Goal: Task Accomplishment & Management: Use online tool/utility

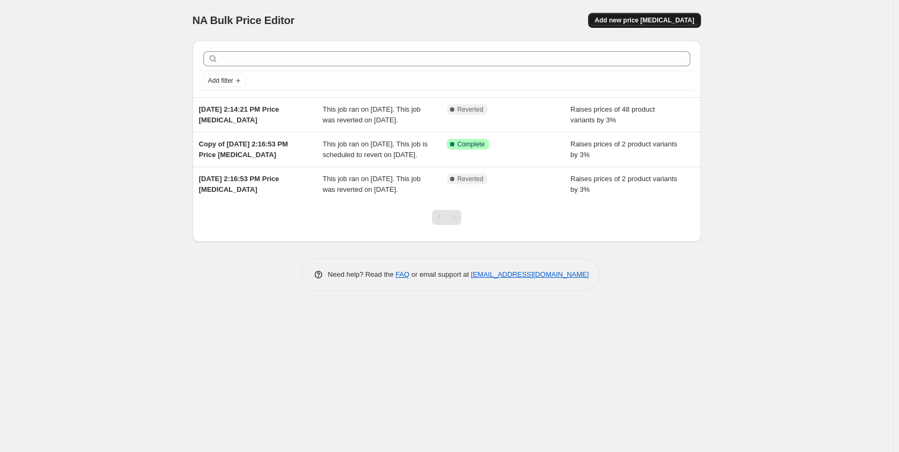
click at [658, 21] on span "Add new price [MEDICAL_DATA]" at bounding box center [643, 20] width 99 height 9
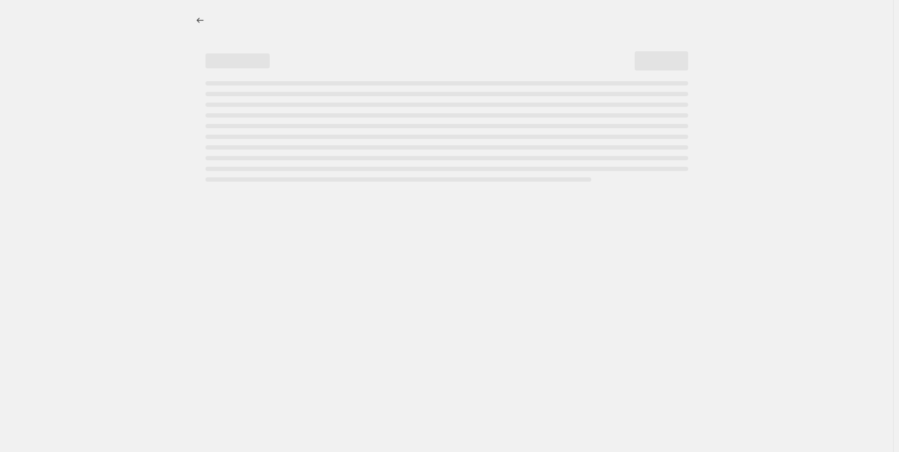
select select "percentage"
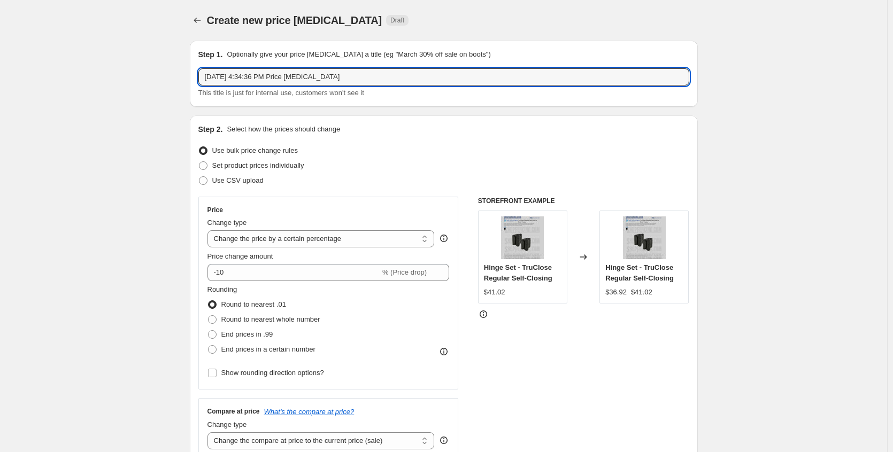
drag, startPoint x: 282, startPoint y: 77, endPoint x: 152, endPoint y: 66, distance: 129.9
drag, startPoint x: 345, startPoint y: 79, endPoint x: 70, endPoint y: 71, distance: 275.6
click at [300, 81] on input "10/15/25" at bounding box center [443, 76] width 491 height 17
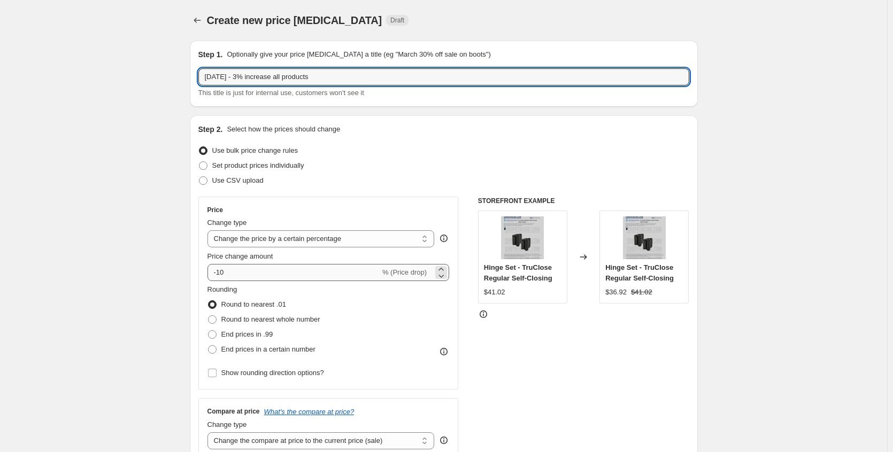
type input "10/15/25 - 3% increase all products"
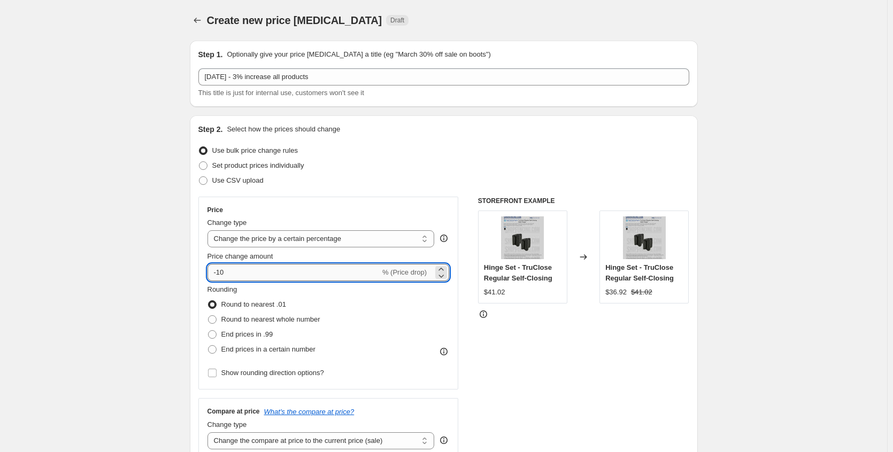
click at [275, 274] on input "-10" at bounding box center [294, 272] width 173 height 17
click at [348, 274] on input "-3" at bounding box center [294, 272] width 173 height 17
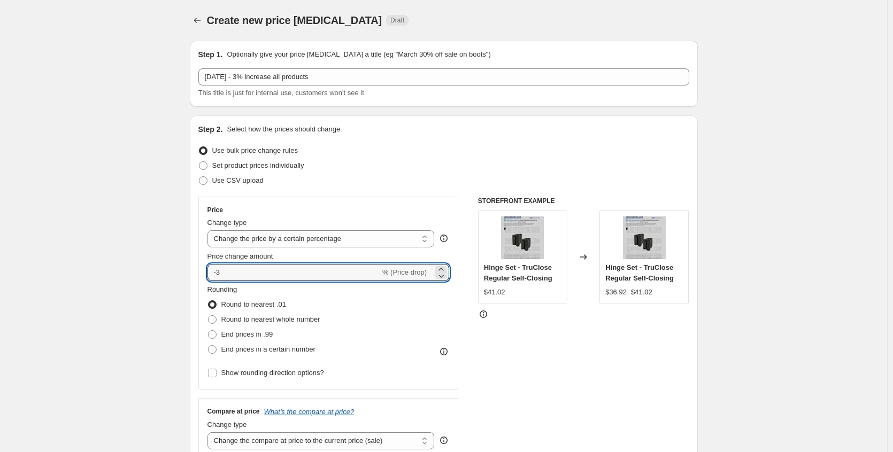
drag, startPoint x: 348, startPoint y: 274, endPoint x: 186, endPoint y: 267, distance: 161.7
type input "3"
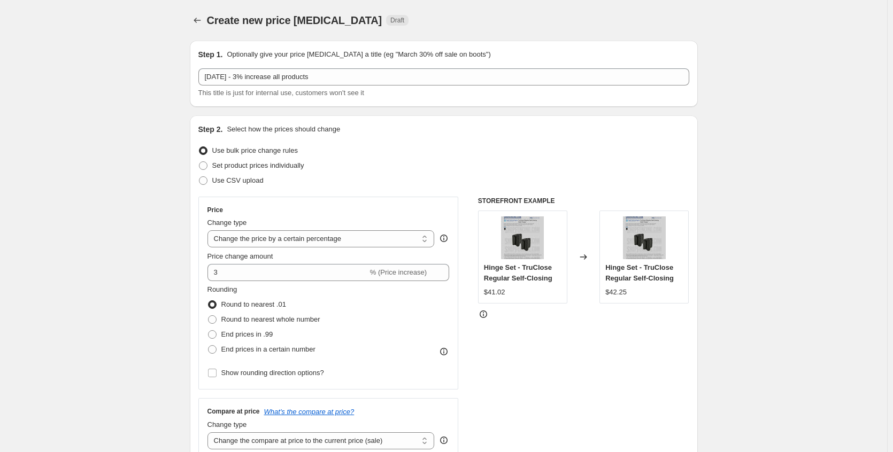
click at [376, 321] on div "Rounding Round to nearest .01 Round to nearest whole number End prices in .99 E…" at bounding box center [329, 321] width 242 height 73
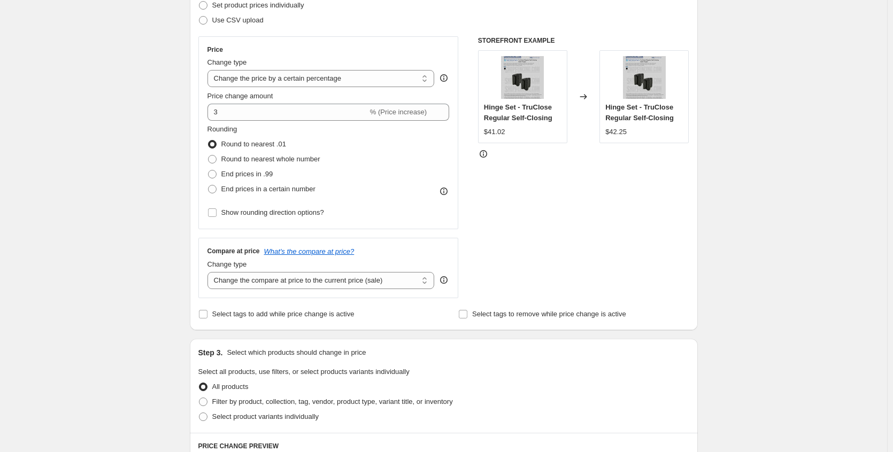
scroll to position [214, 0]
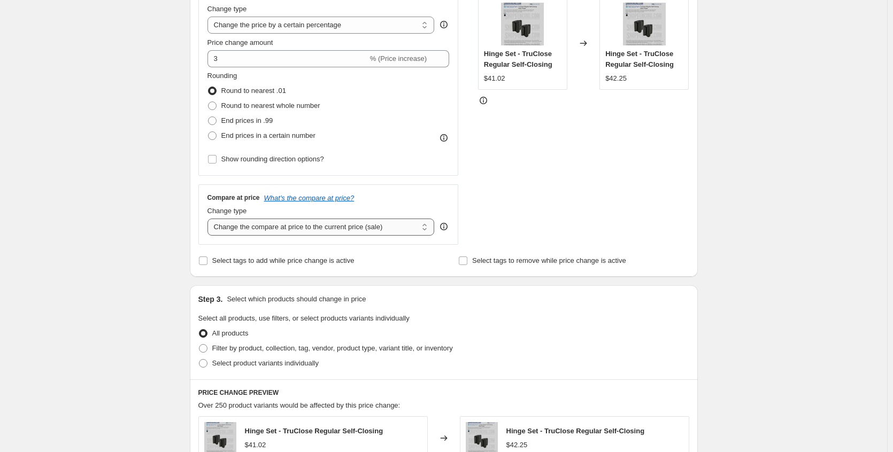
click at [429, 229] on select "Change the compare at price to the current price (sale) Change the compare at p…" at bounding box center [321, 227] width 227 height 17
select select "no_change"
click at [210, 219] on select "Change the compare at price to the current price (sale) Change the compare at p…" at bounding box center [321, 227] width 227 height 17
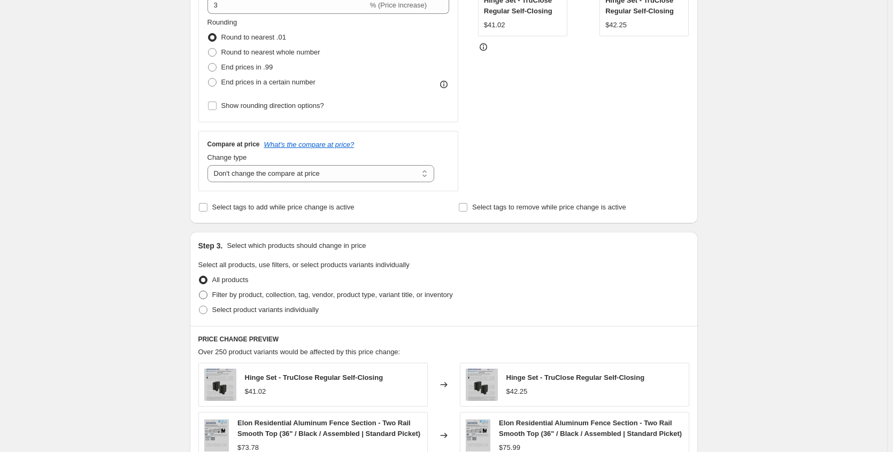
click at [221, 299] on span "Filter by product, collection, tag, vendor, product type, variant title, or inv…" at bounding box center [332, 295] width 241 height 8
click at [199, 291] on input "Filter by product, collection, tag, vendor, product type, variant title, or inv…" at bounding box center [199, 291] width 1 height 1
radio input "true"
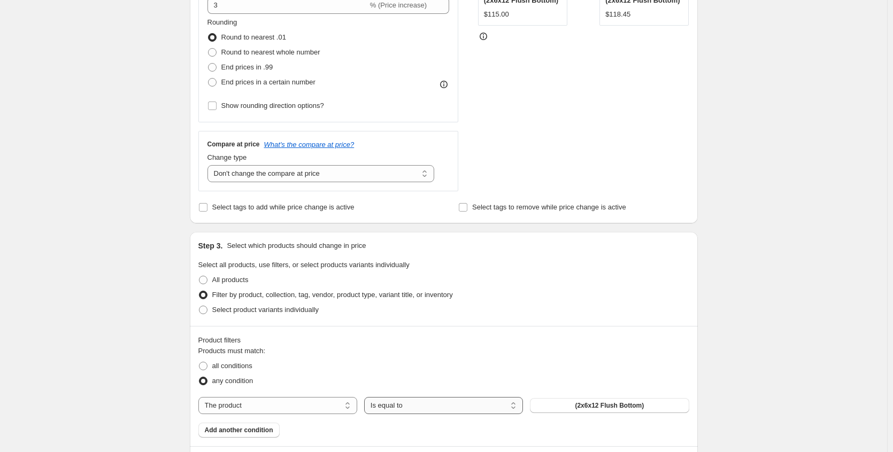
scroll to position [374, 0]
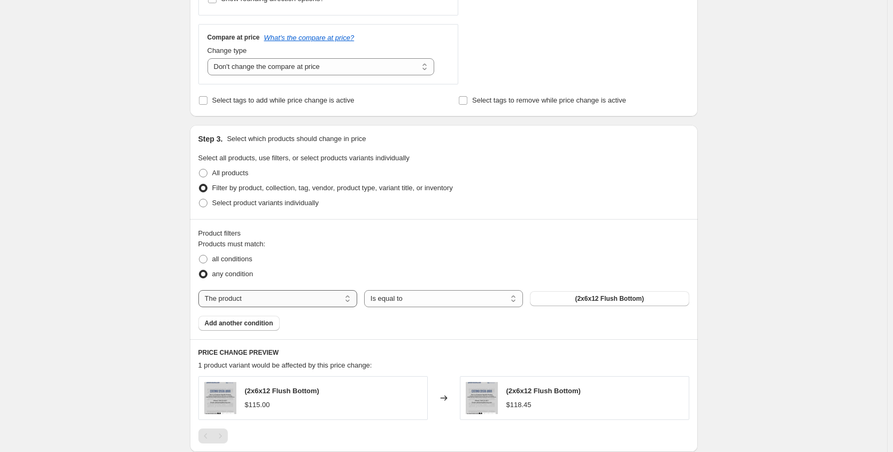
click at [335, 302] on select "The product The product's collection The product's tag The product's vendor The…" at bounding box center [277, 298] width 159 height 17
select select "collection"
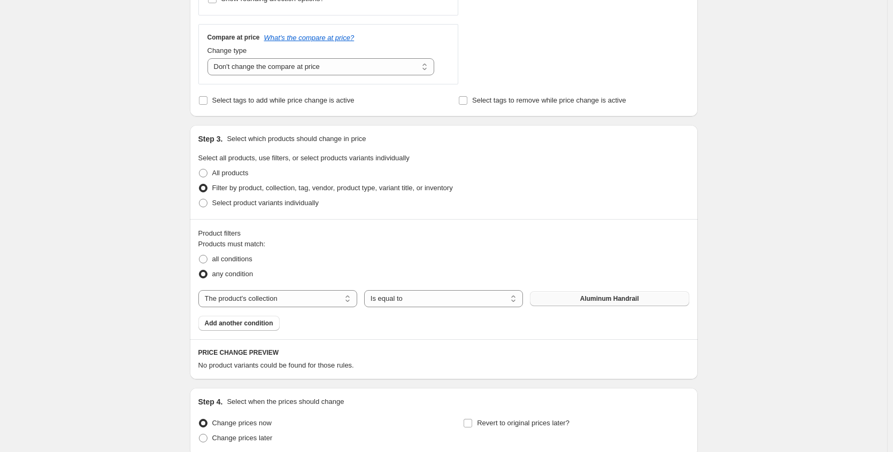
click at [600, 305] on button "Aluminum Handrail" at bounding box center [609, 298] width 159 height 15
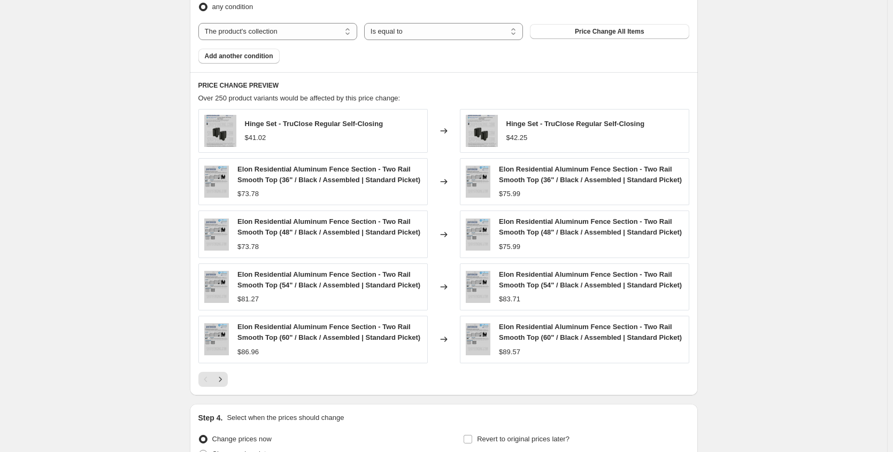
scroll to position [749, 0]
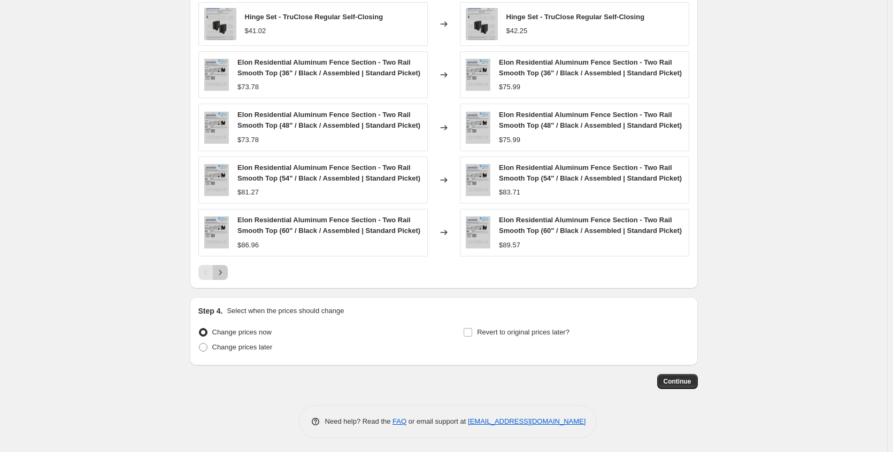
click at [223, 277] on icon "Next" at bounding box center [220, 272] width 11 height 11
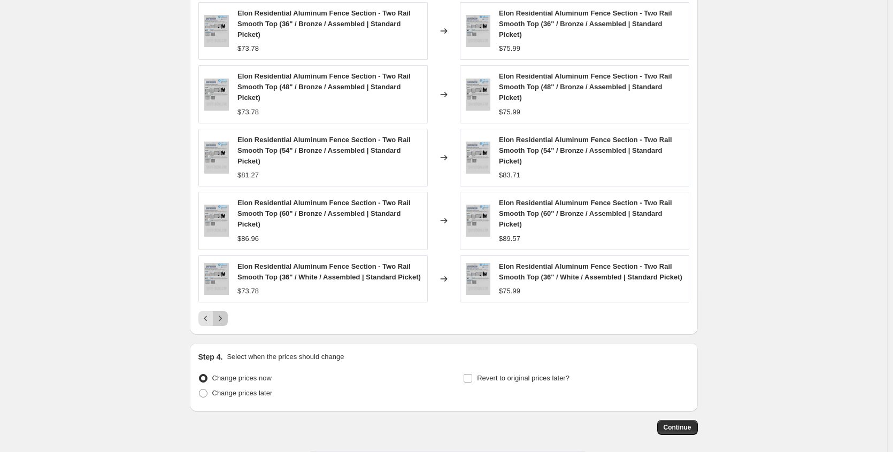
click at [220, 324] on icon "Next" at bounding box center [220, 318] width 11 height 11
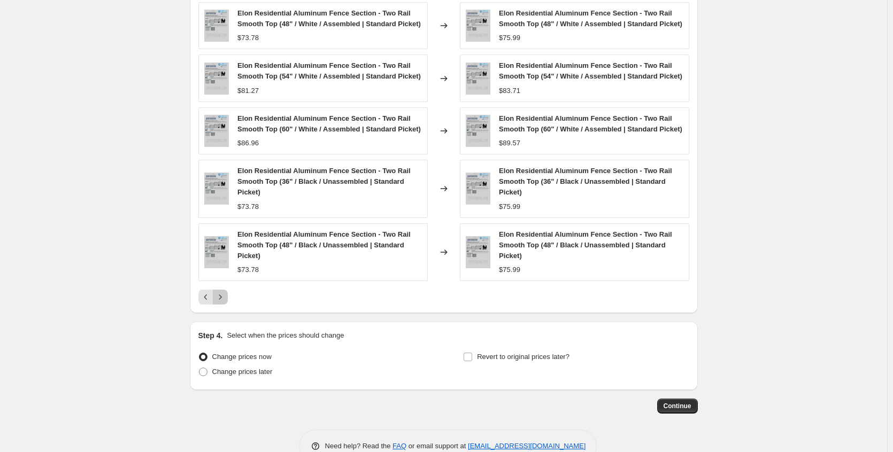
click at [226, 303] on icon "Next" at bounding box center [220, 297] width 11 height 11
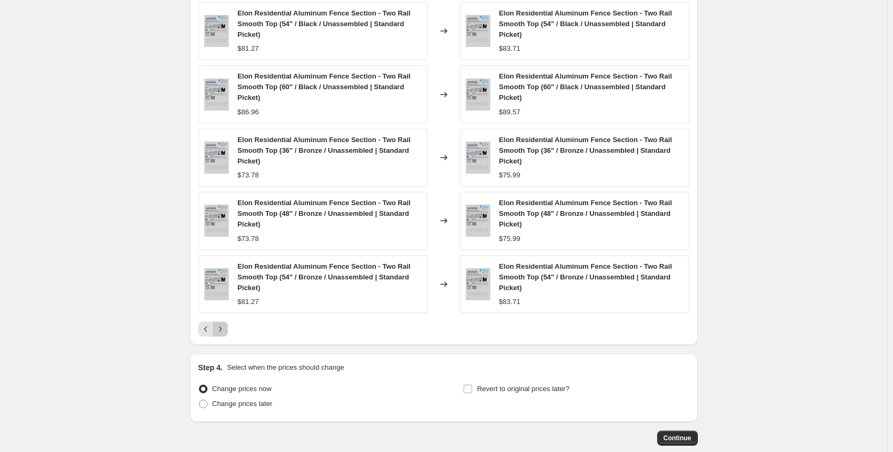
click at [225, 331] on icon "Next" at bounding box center [220, 329] width 11 height 11
click at [222, 331] on icon "Next" at bounding box center [220, 329] width 11 height 11
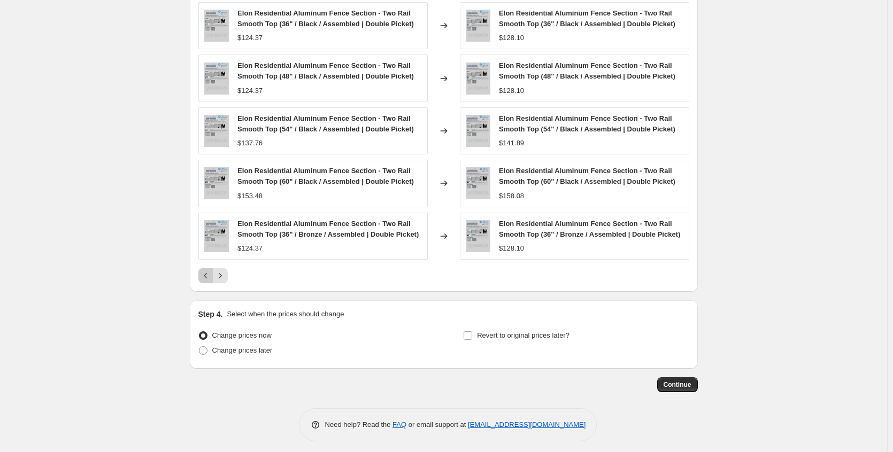
click at [207, 278] on icon "Previous" at bounding box center [206, 276] width 11 height 11
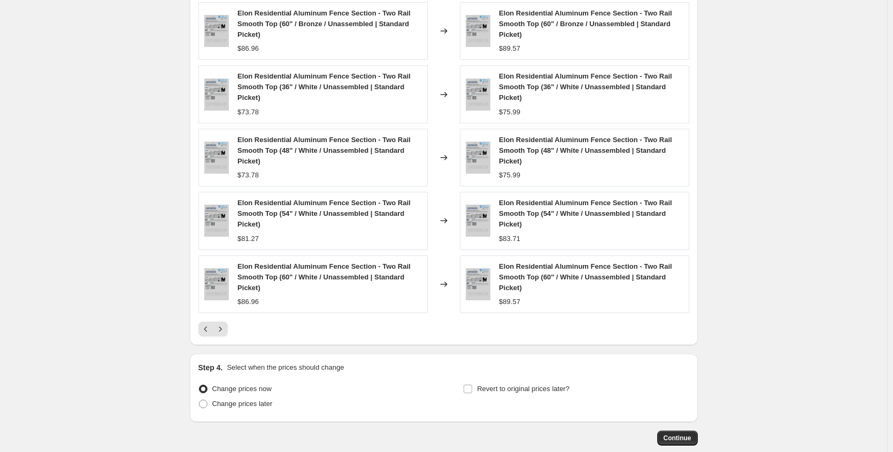
click at [208, 277] on img at bounding box center [216, 284] width 25 height 32
click at [210, 337] on button "Previous" at bounding box center [205, 329] width 15 height 15
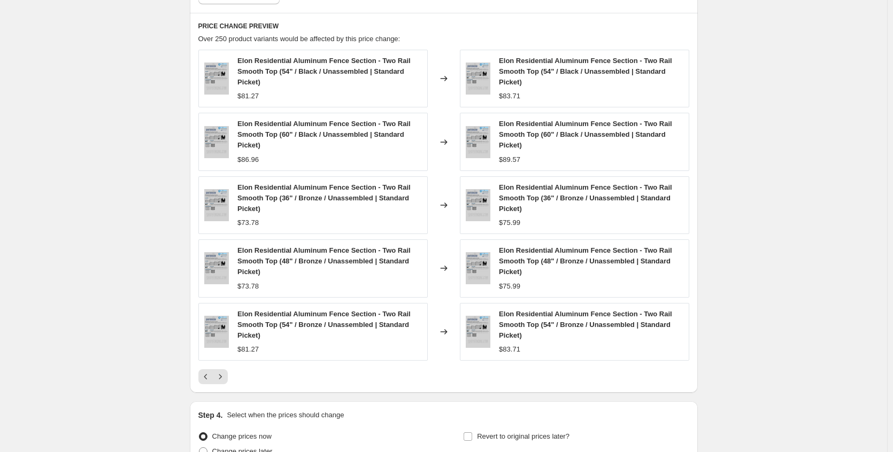
scroll to position [808, 0]
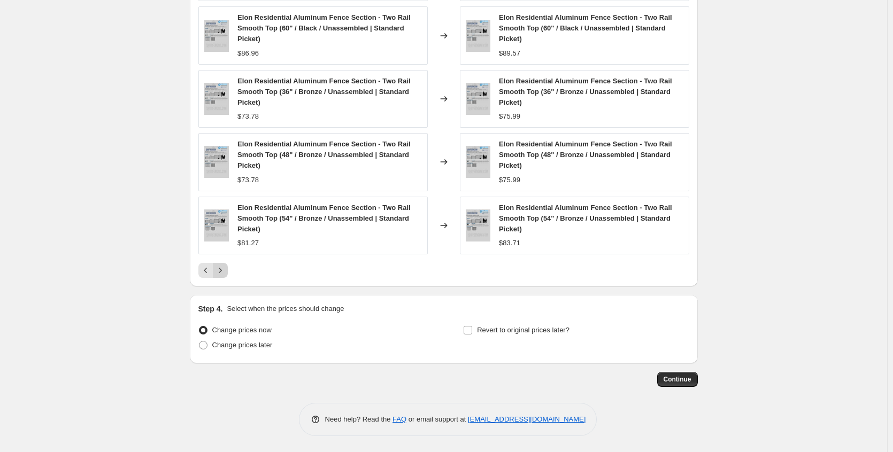
click at [223, 270] on icon "Next" at bounding box center [220, 270] width 11 height 11
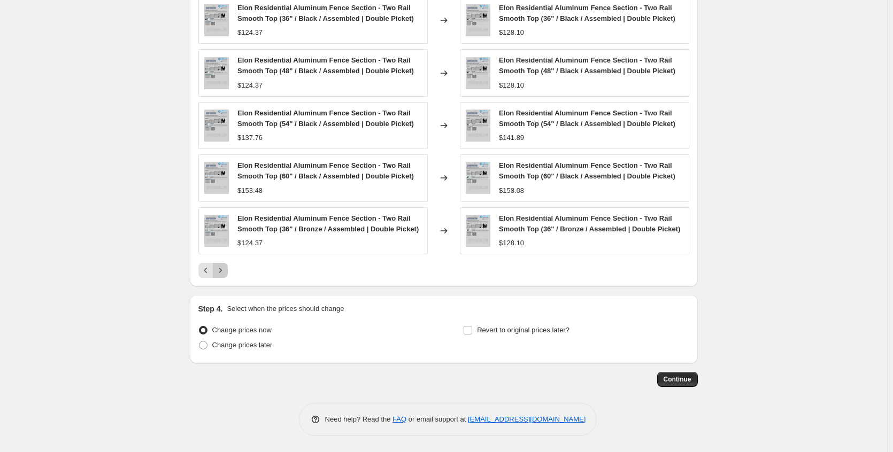
click at [223, 270] on icon "Next" at bounding box center [220, 270] width 11 height 11
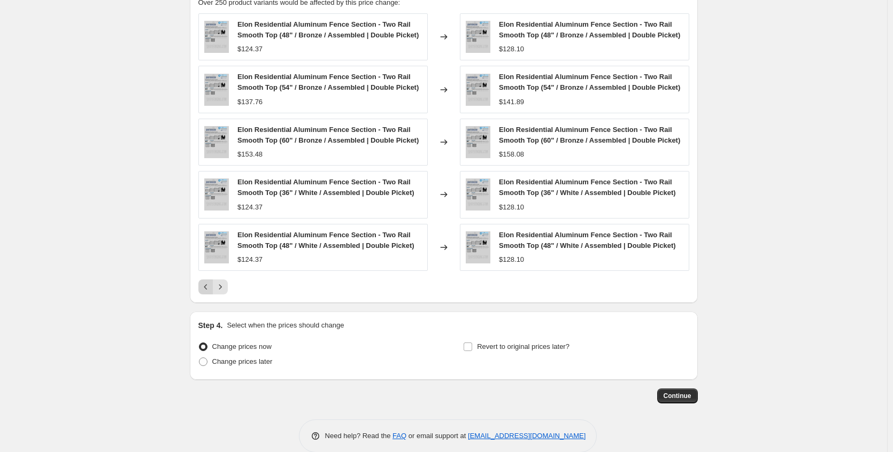
scroll to position [755, 0]
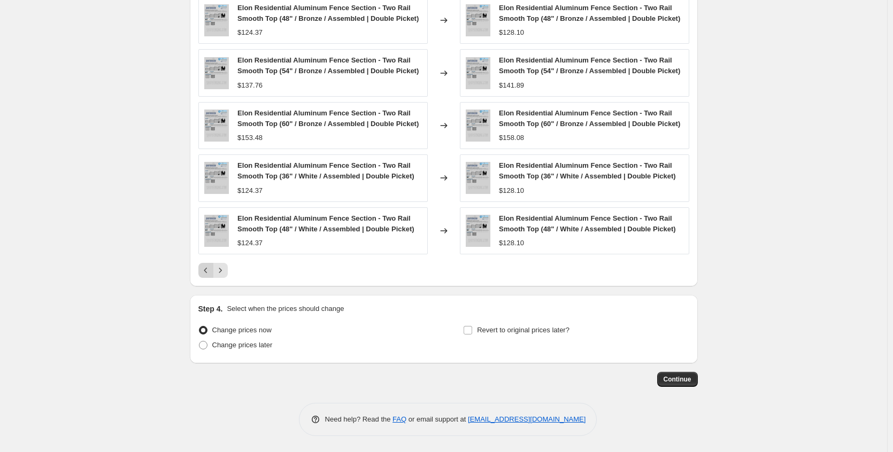
click at [207, 271] on icon "Previous" at bounding box center [205, 270] width 3 height 5
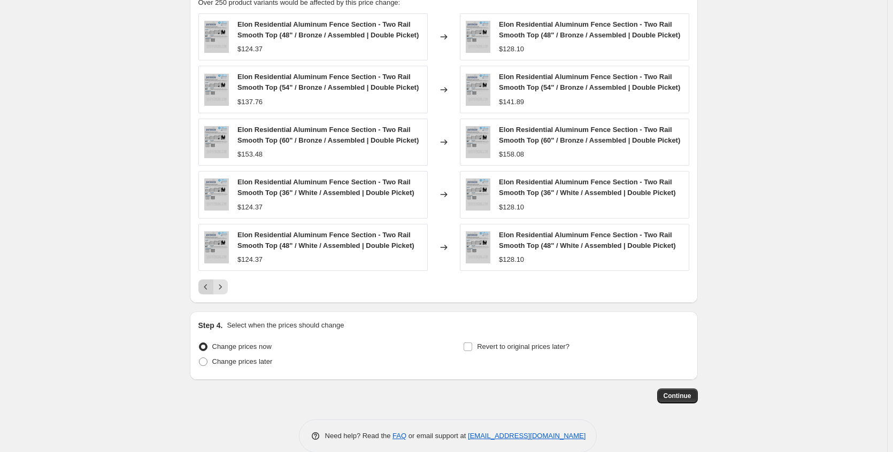
click at [207, 285] on icon "Previous" at bounding box center [205, 287] width 3 height 5
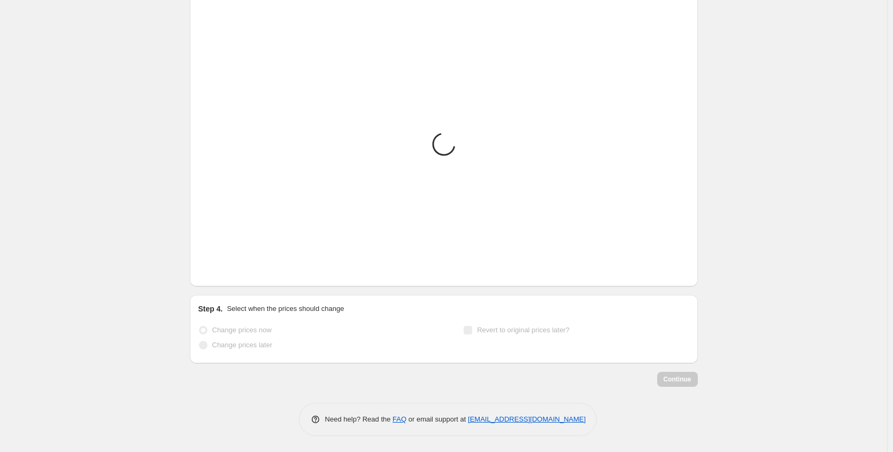
click at [207, 271] on icon "Previous" at bounding box center [205, 270] width 3 height 5
click at [207, 271] on div "Loading... Placeholder $59.05 $65.61 Changed to Placeholder $53.15 $59.05 Loadi…" at bounding box center [443, 146] width 491 height 264
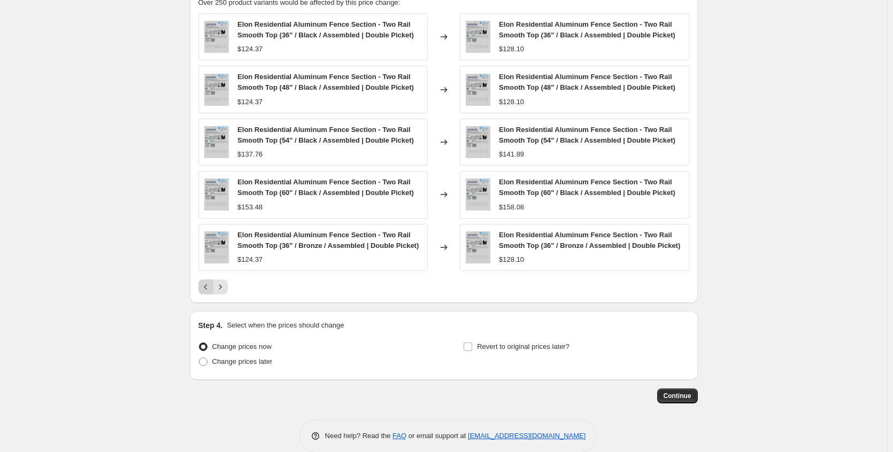
click at [207, 271] on div "Elon Residential Aluminum Fence Section - Two Rail Smooth Top (36" / Bronze / A…" at bounding box center [312, 247] width 229 height 47
click at [209, 282] on icon "Previous" at bounding box center [206, 287] width 11 height 11
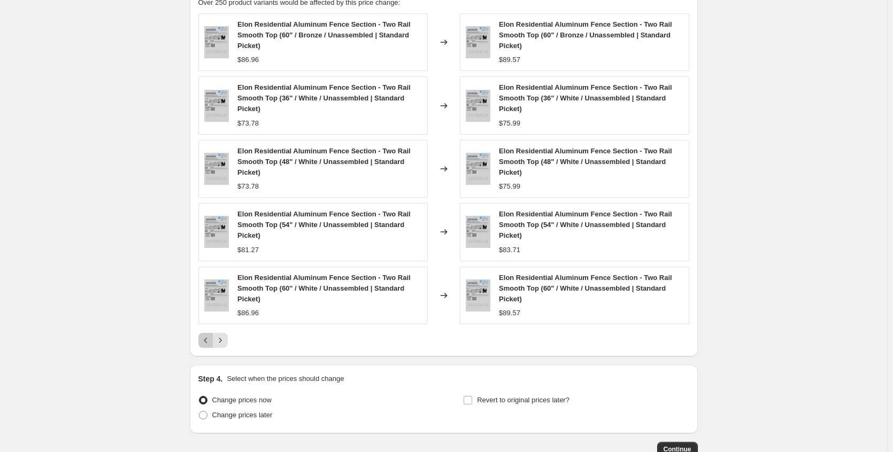
click at [209, 346] on icon "Previous" at bounding box center [206, 340] width 11 height 11
click at [212, 348] on button "Previous" at bounding box center [205, 340] width 15 height 15
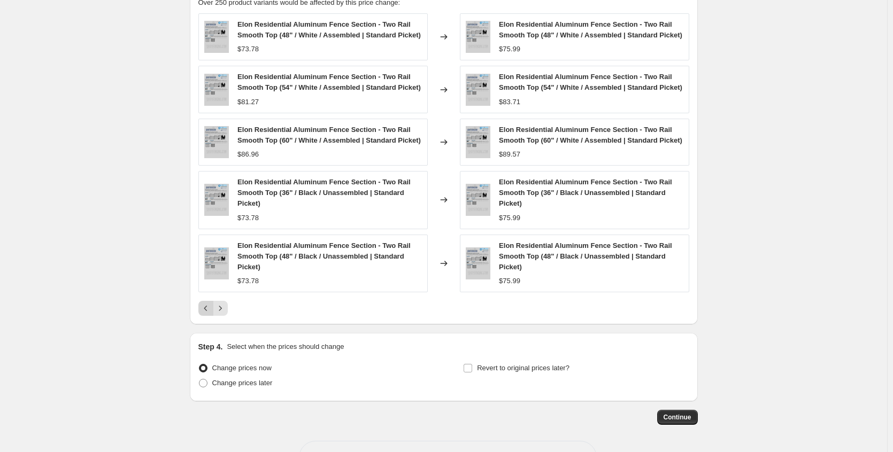
click at [206, 314] on icon "Previous" at bounding box center [206, 308] width 11 height 11
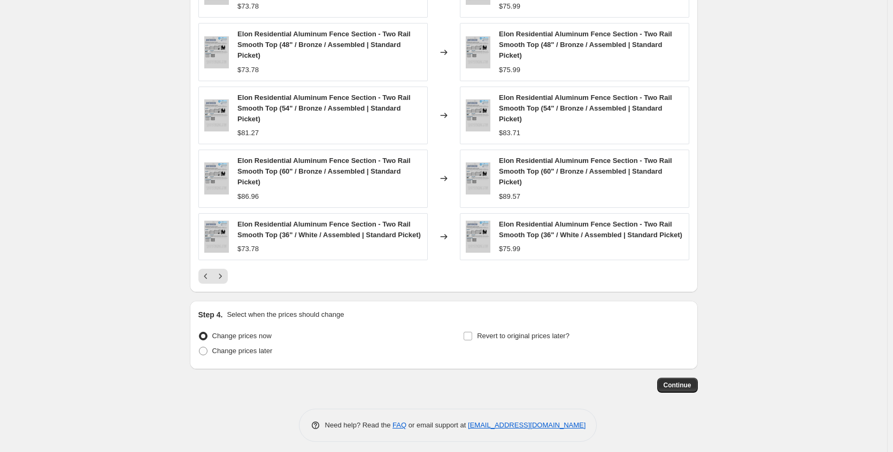
scroll to position [808, 0]
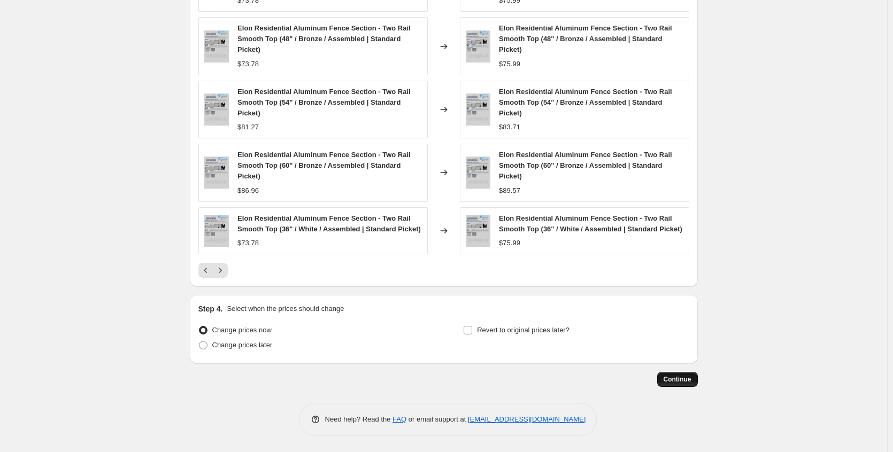
click at [680, 380] on span "Continue" at bounding box center [678, 379] width 28 height 9
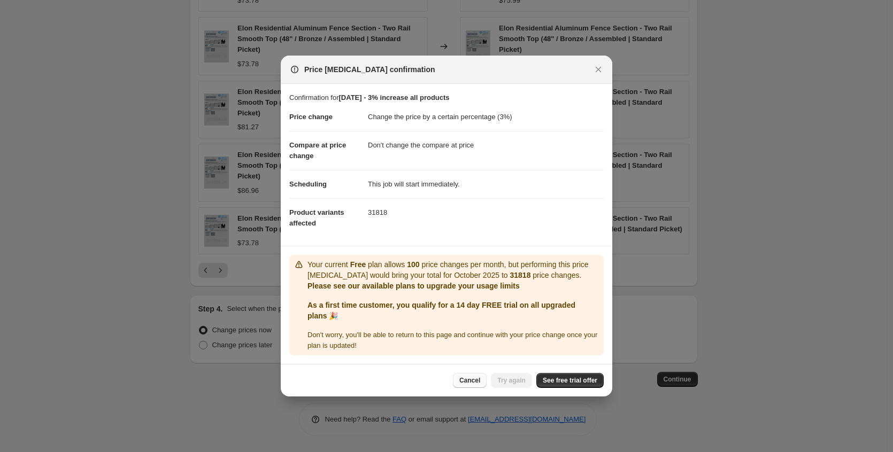
click at [474, 383] on span "Cancel" at bounding box center [469, 381] width 21 height 9
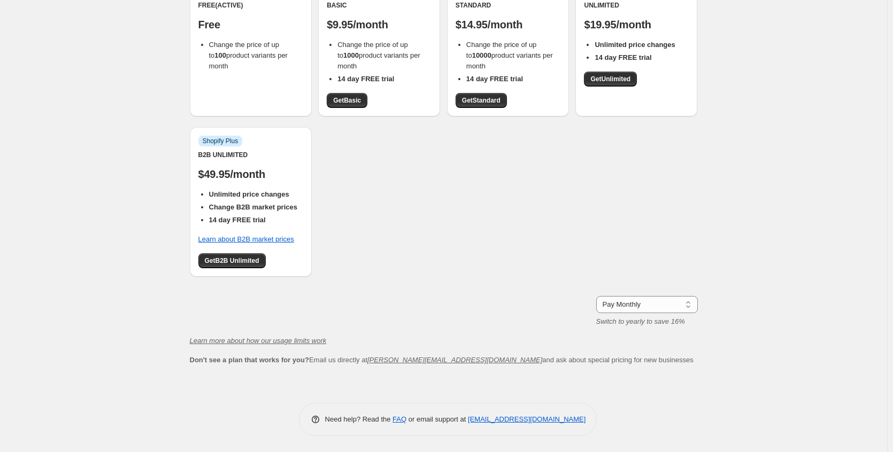
scroll to position [121, 0]
click at [613, 80] on span "Get Unlimited" at bounding box center [610, 79] width 40 height 9
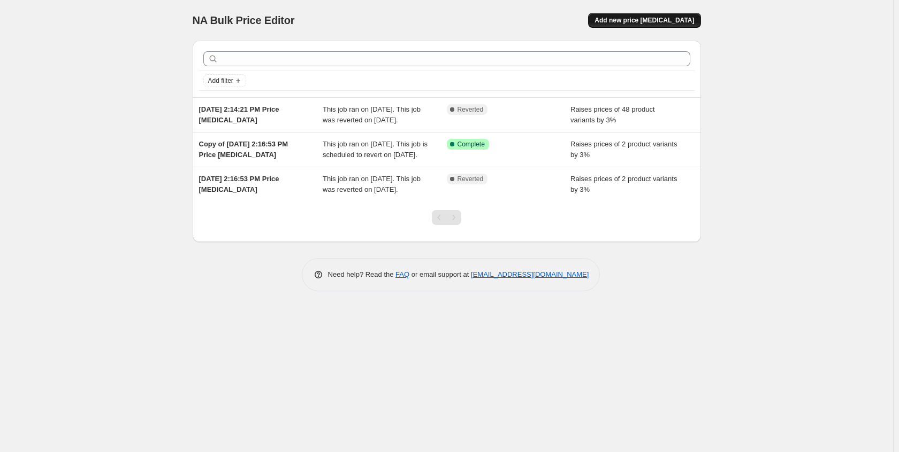
click at [638, 15] on button "Add new price [MEDICAL_DATA]" at bounding box center [644, 20] width 112 height 15
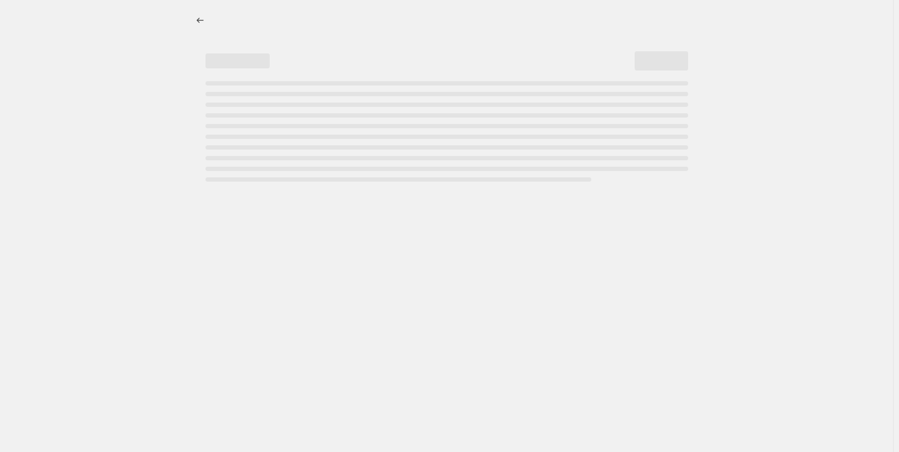
select select "percentage"
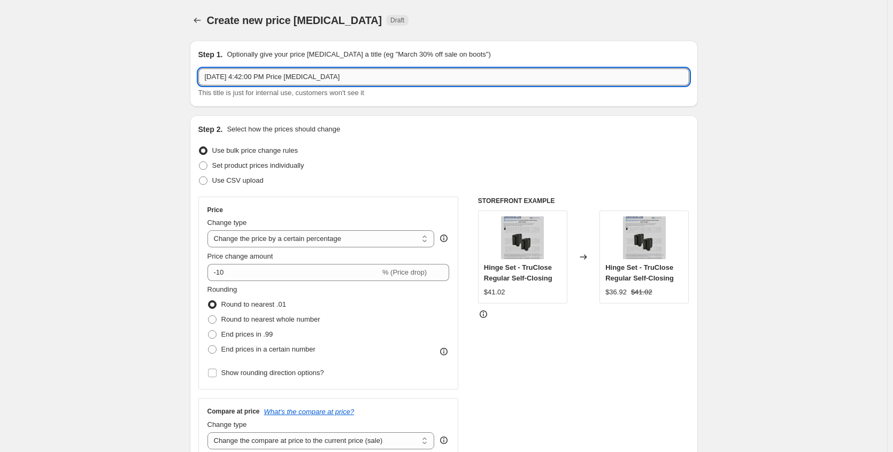
click at [281, 76] on input "Oct 15, 2025, 4:42:00 PM Price change job" at bounding box center [443, 76] width 491 height 17
click at [245, 76] on input "Oct 15, 2025- 3% Price change job" at bounding box center [443, 76] width 491 height 17
click at [325, 78] on input "Oct 15, 2025 - 3% Price change job" at bounding box center [443, 76] width 491 height 17
click at [254, 78] on input "Oct 15, 2025 - 3% Price change" at bounding box center [443, 76] width 491 height 17
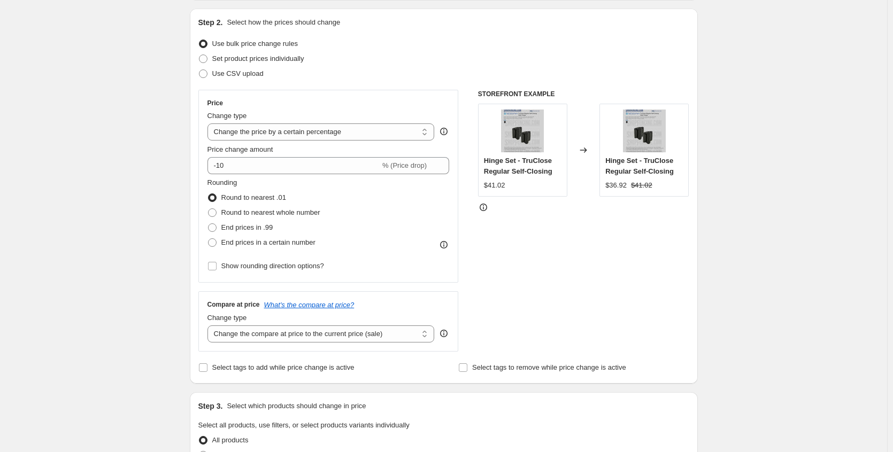
scroll to position [160, 0]
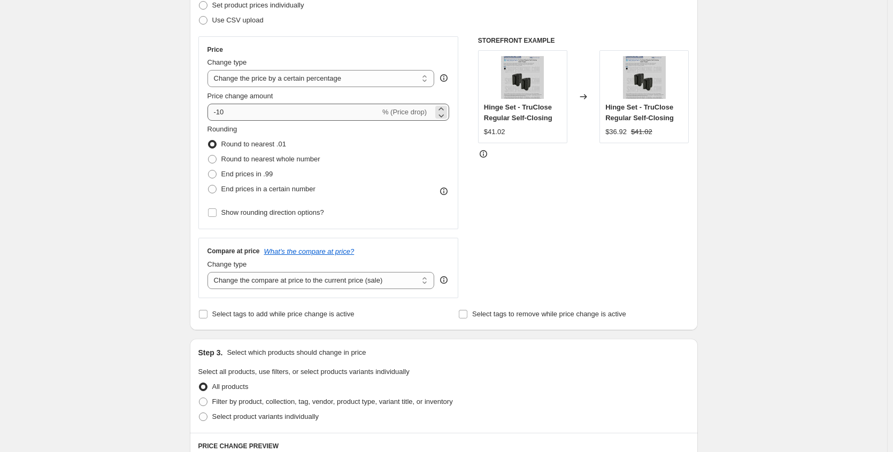
type input "Oct 15, 2025 - 3% Price change"
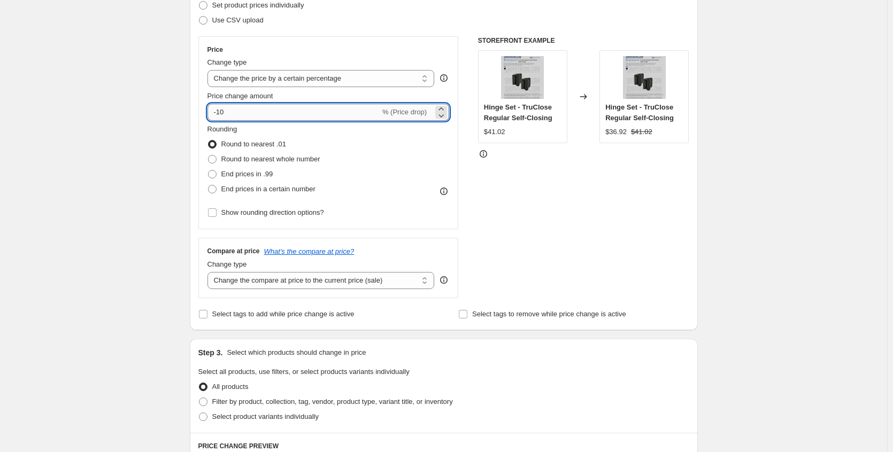
click at [332, 115] on input "-10" at bounding box center [294, 112] width 173 height 17
drag, startPoint x: 332, startPoint y: 115, endPoint x: 222, endPoint y: 111, distance: 109.2
click at [222, 111] on input "-10" at bounding box center [294, 112] width 173 height 17
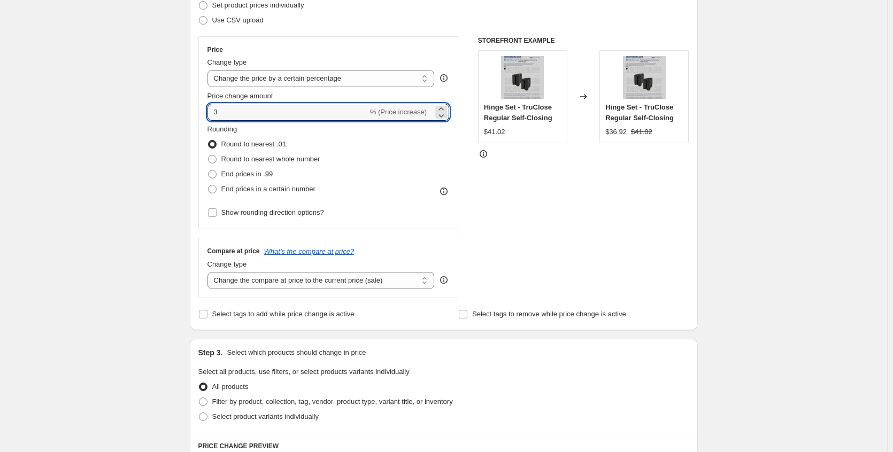
type input "3"
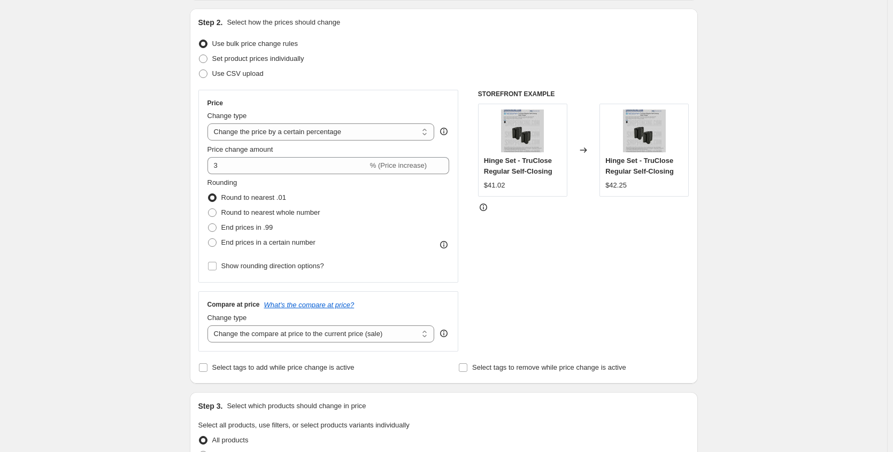
scroll to position [214, 0]
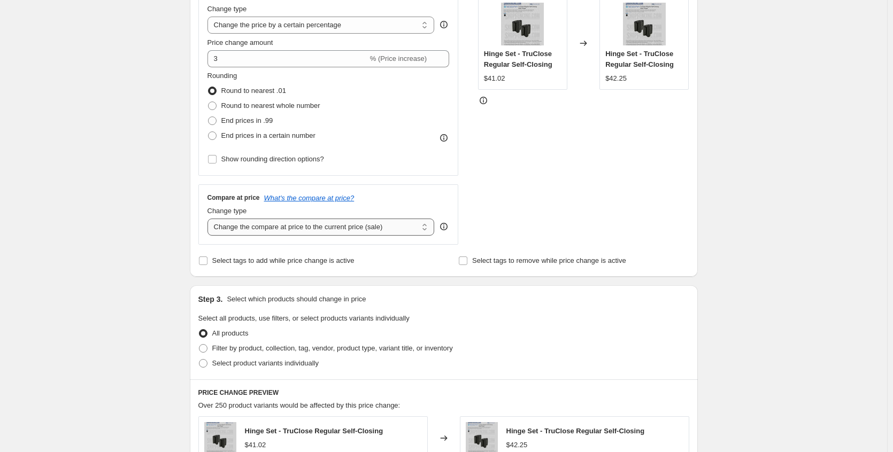
click at [416, 228] on select "Change the compare at price to the current price (sale) Change the compare at p…" at bounding box center [321, 227] width 227 height 17
select select "no_change"
click at [210, 219] on select "Change the compare at price to the current price (sale) Change the compare at p…" at bounding box center [321, 227] width 227 height 17
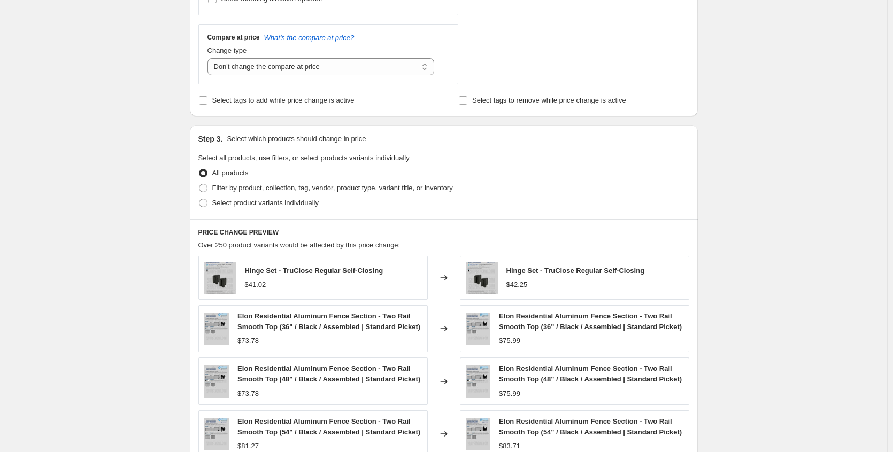
scroll to position [428, 0]
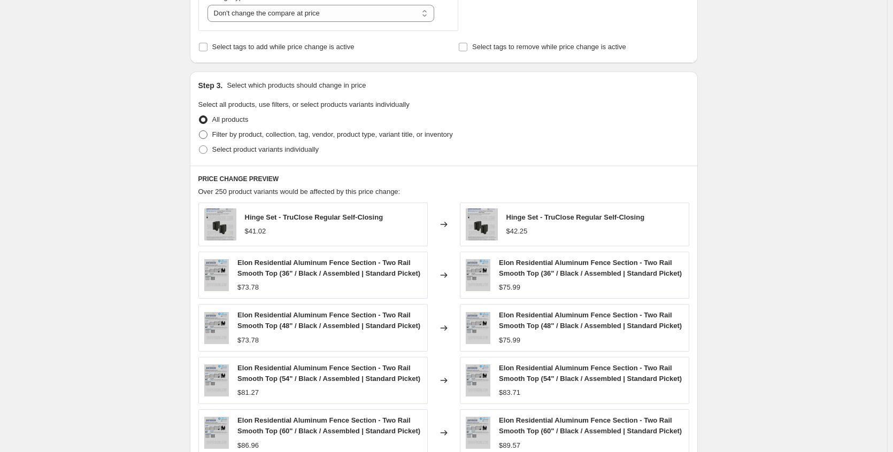
click at [208, 131] on span at bounding box center [203, 135] width 9 height 9
click at [199, 131] on input "Filter by product, collection, tag, vendor, product type, variant title, or inv…" at bounding box center [199, 131] width 1 height 1
radio input "true"
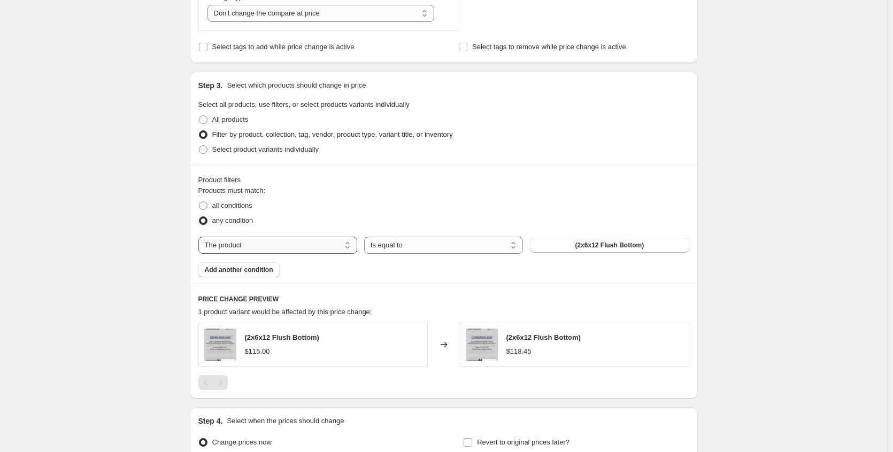
click at [338, 248] on select "The product The product's collection The product's tag The product's vendor The…" at bounding box center [277, 245] width 159 height 17
select select "collection"
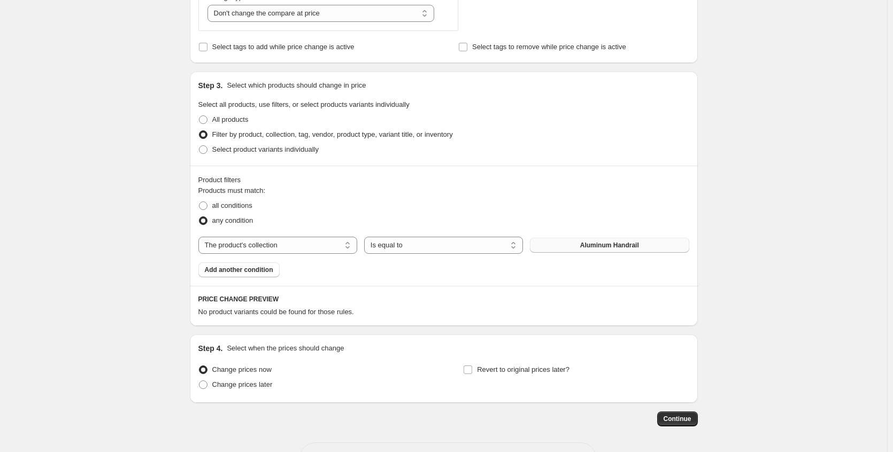
click at [595, 244] on span "Aluminum Handrail" at bounding box center [609, 245] width 59 height 9
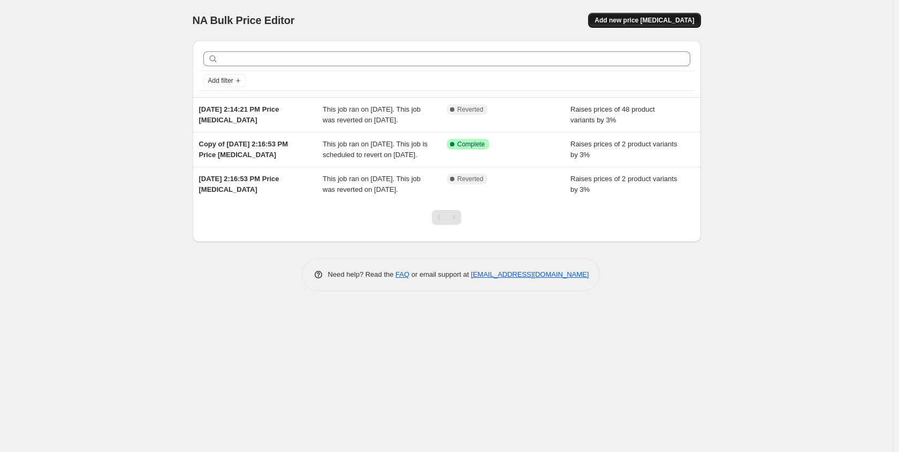
click at [680, 17] on span "Add new price [MEDICAL_DATA]" at bounding box center [643, 20] width 99 height 9
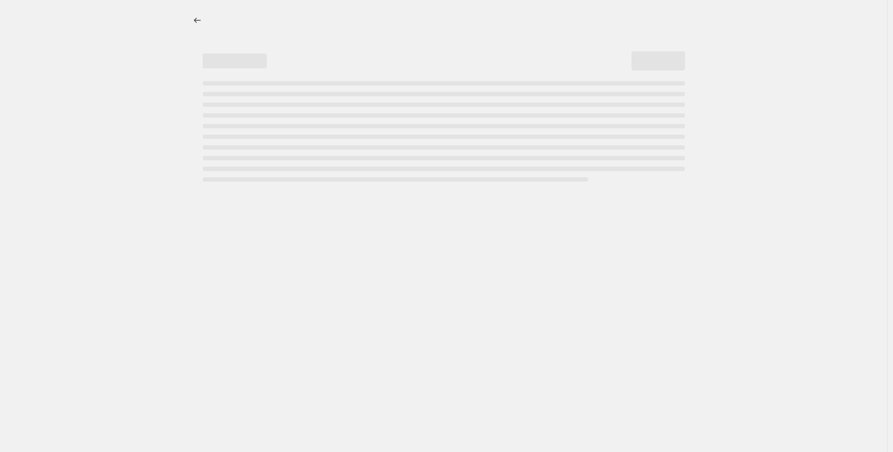
select select "percentage"
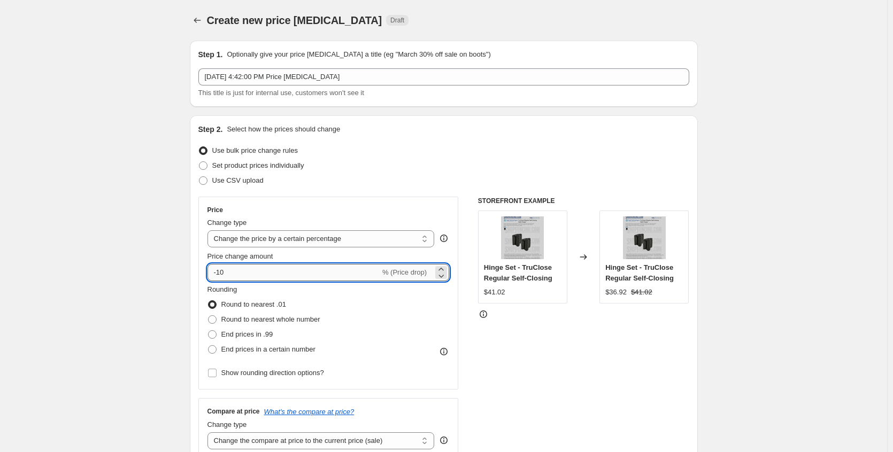
click at [256, 270] on input "-10" at bounding box center [294, 272] width 173 height 17
type input "3"
click at [434, 173] on div "Set product prices individually" at bounding box center [443, 165] width 491 height 15
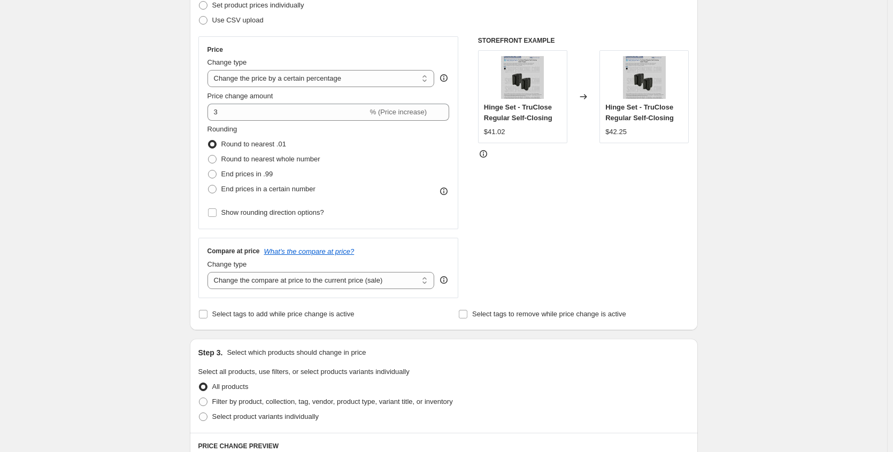
scroll to position [214, 0]
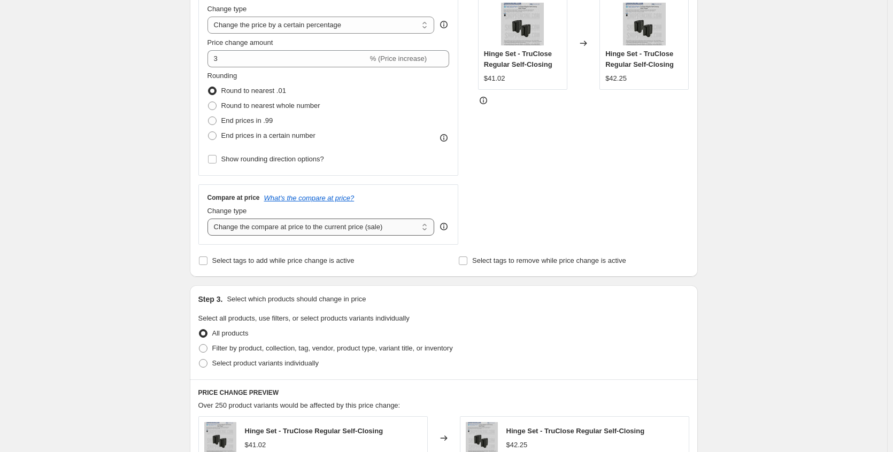
click at [413, 227] on select "Change the compare at price to the current price (sale) Change the compare at p…" at bounding box center [321, 227] width 227 height 17
select select "no_change"
click at [210, 219] on select "Change the compare at price to the current price (sale) Change the compare at p…" at bounding box center [321, 227] width 227 height 17
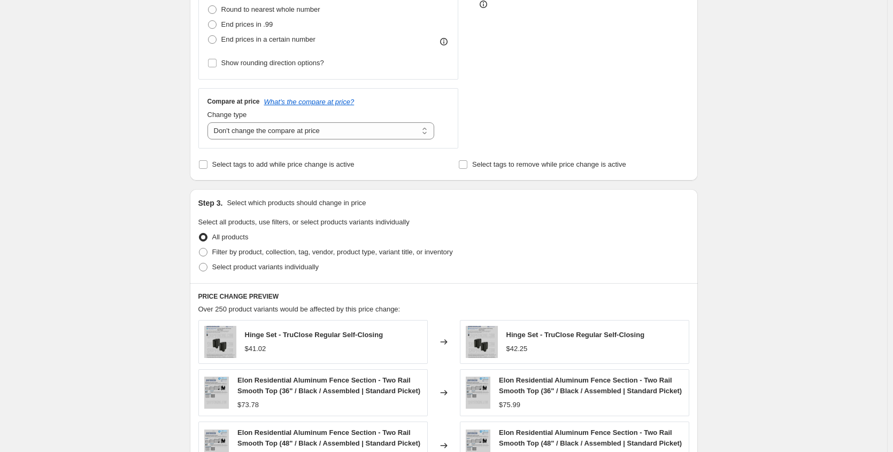
scroll to position [257, 0]
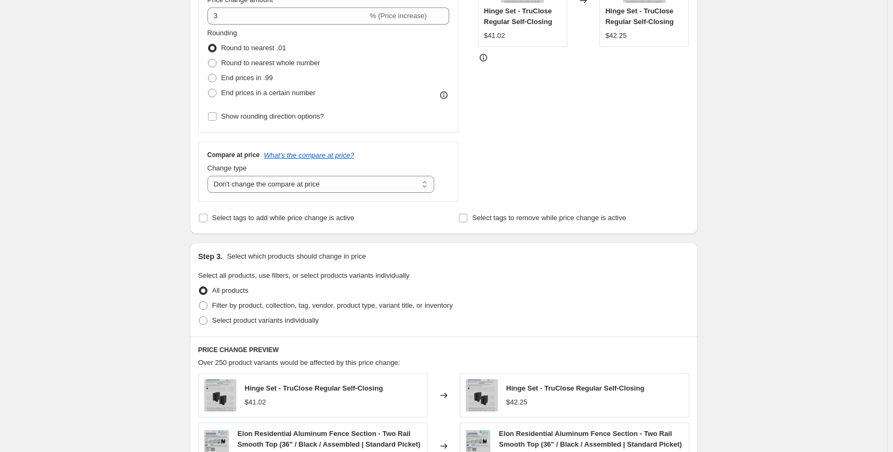
click at [723, 235] on div "Create new price change job. This page is ready Create new price change job Dra…" at bounding box center [443, 284] width 887 height 1083
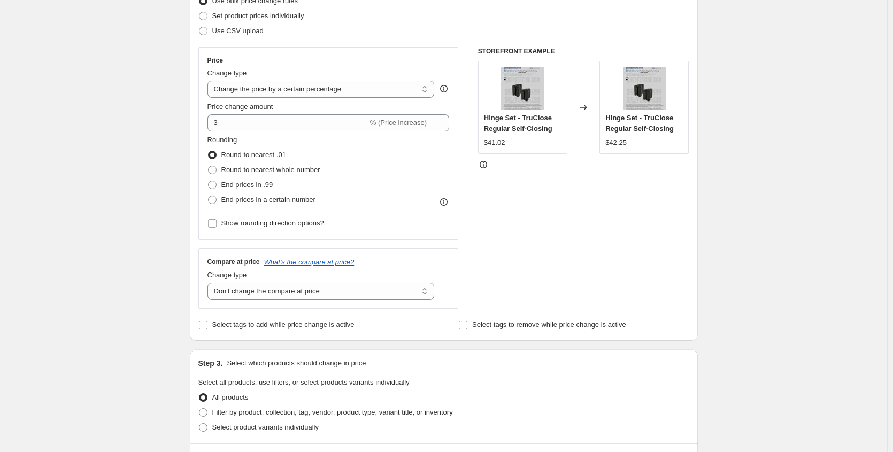
scroll to position [203, 0]
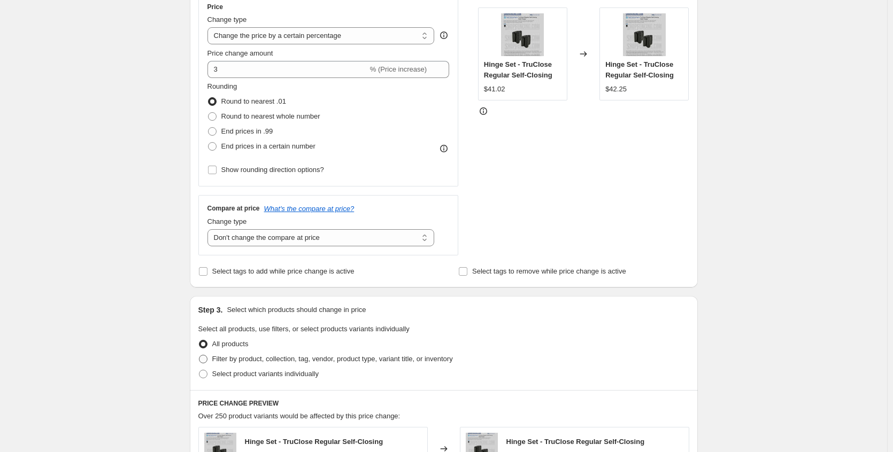
click at [270, 363] on span "Filter by product, collection, tag, vendor, product type, variant title, or inv…" at bounding box center [332, 359] width 241 height 8
click at [199, 356] on input "Filter by product, collection, tag, vendor, product type, variant title, or inv…" at bounding box center [199, 355] width 1 height 1
radio input "true"
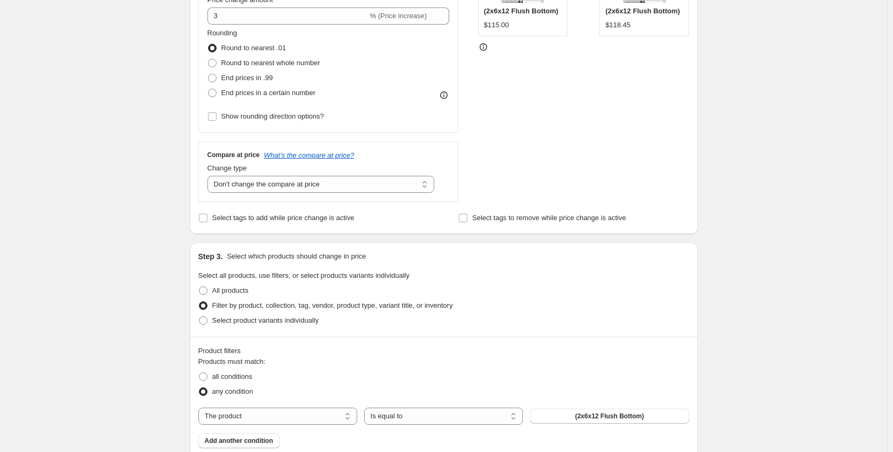
scroll to position [310, 0]
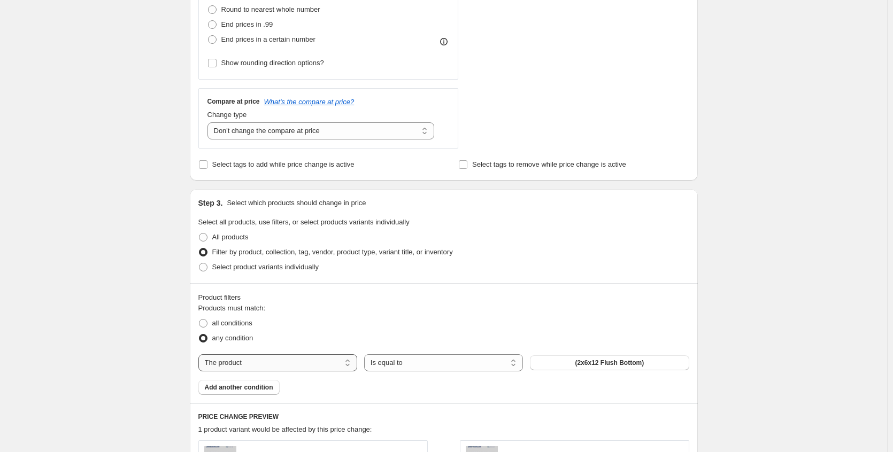
click at [335, 363] on select "The product The product's collection The product's tag The product's vendor The…" at bounding box center [277, 363] width 159 height 17
click at [823, 283] on div "Create new price change job. This page is ready Create new price change job Dra…" at bounding box center [443, 186] width 887 height 993
click at [598, 360] on span "(2x6x12 Flush Bottom)" at bounding box center [609, 363] width 69 height 9
click at [333, 364] on select "The product The product's collection The product's tag The product's vendor The…" at bounding box center [277, 363] width 159 height 17
select select "collection"
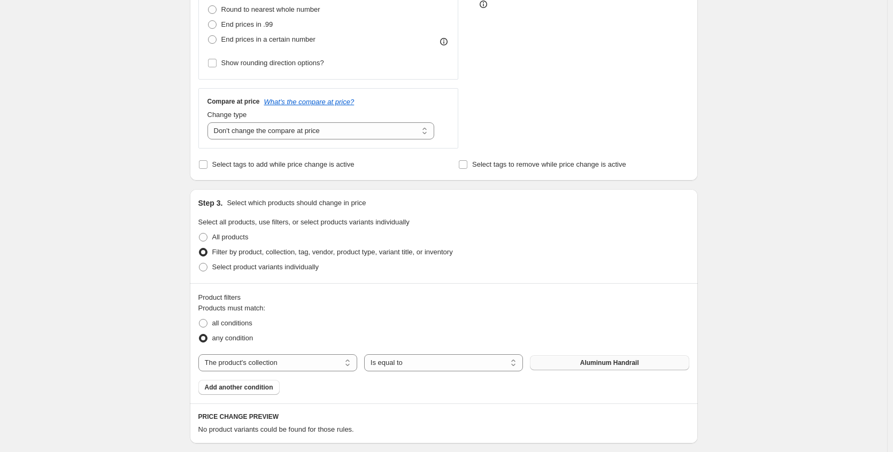
click at [613, 367] on span "Aluminum Handrail" at bounding box center [609, 363] width 59 height 9
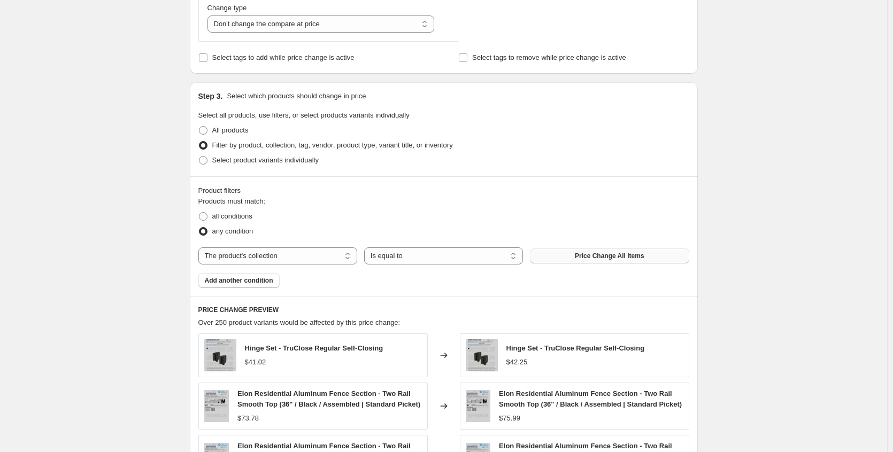
scroll to position [364, 0]
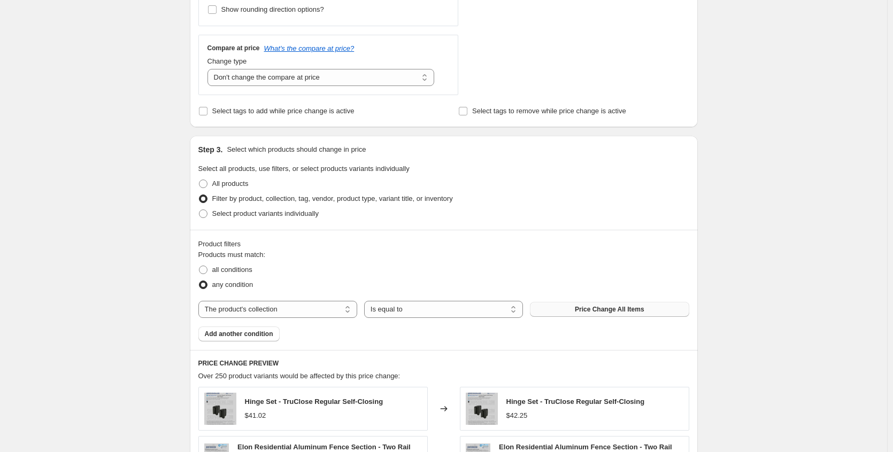
click at [285, 201] on span "Filter by product, collection, tag, vendor, product type, variant title, or inv…" at bounding box center [332, 199] width 241 height 8
click at [199, 195] on input "Filter by product, collection, tag, vendor, product type, variant title, or inv…" at bounding box center [199, 195] width 1 height 1
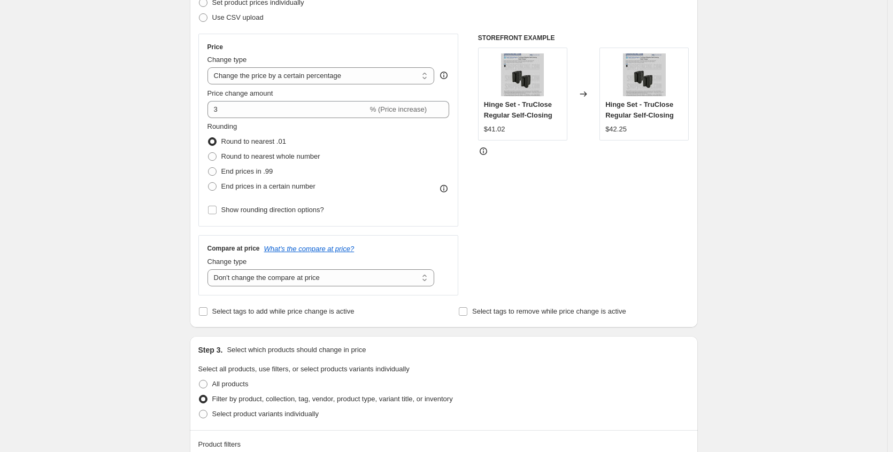
scroll to position [110, 0]
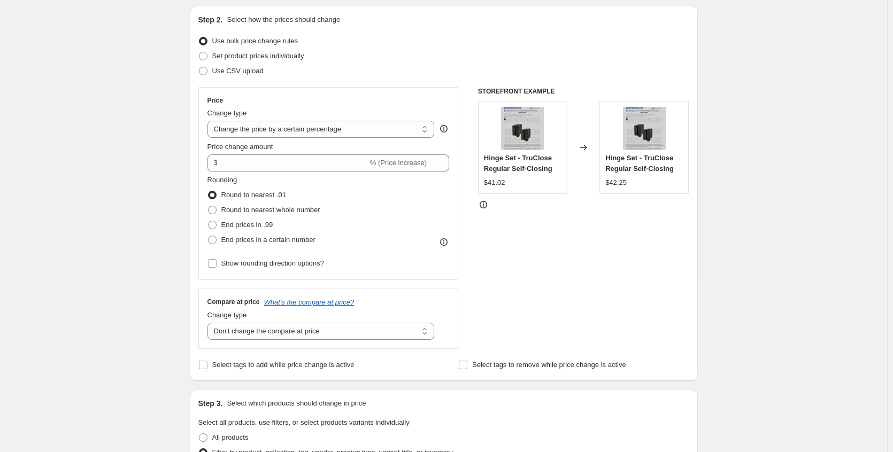
click at [533, 266] on div "STOREFRONT EXAMPLE Hinge Set - TruClose Regular Self-Closing $41.02 Changed to …" at bounding box center [583, 218] width 211 height 262
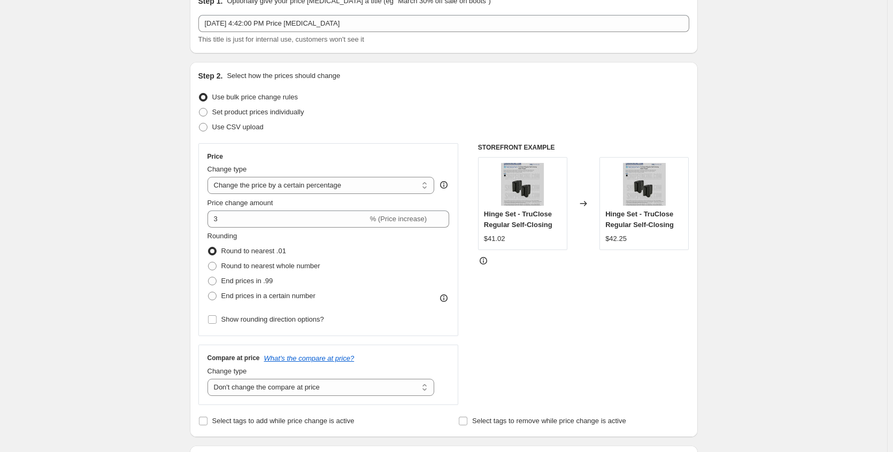
scroll to position [0, 0]
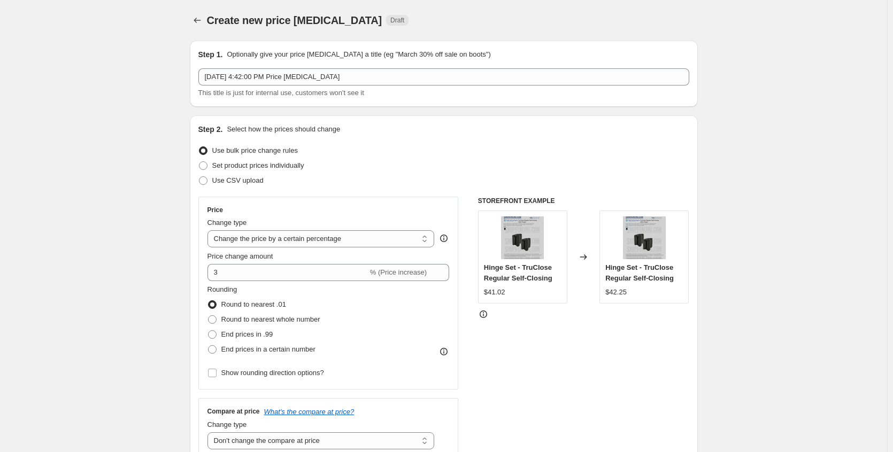
click at [595, 348] on div "STOREFRONT EXAMPLE Hinge Set - TruClose Regular Self-Closing $41.02 Changed to …" at bounding box center [583, 328] width 211 height 262
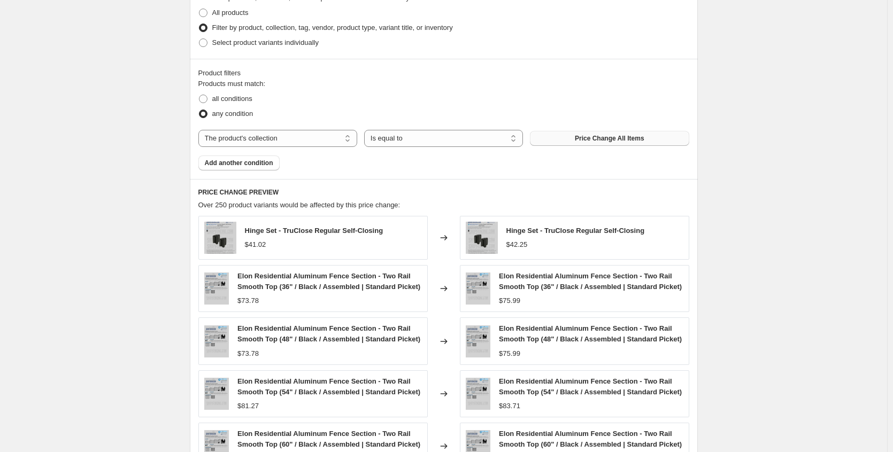
scroll to position [751, 0]
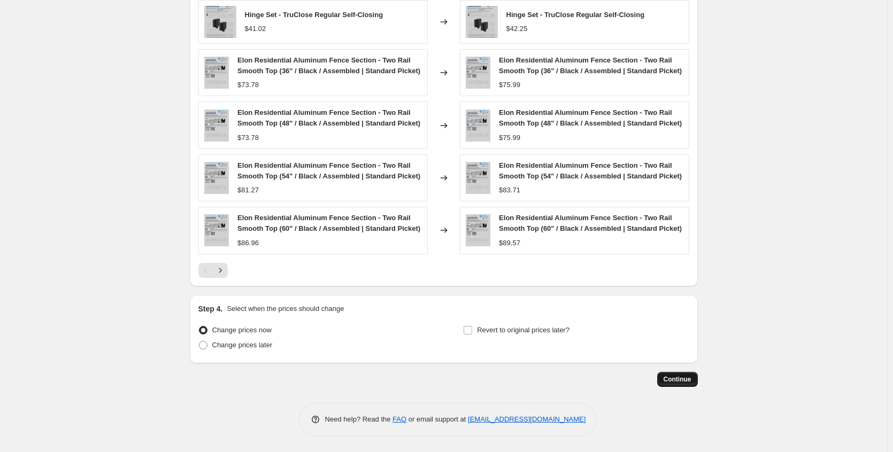
click at [687, 383] on span "Continue" at bounding box center [678, 379] width 28 height 9
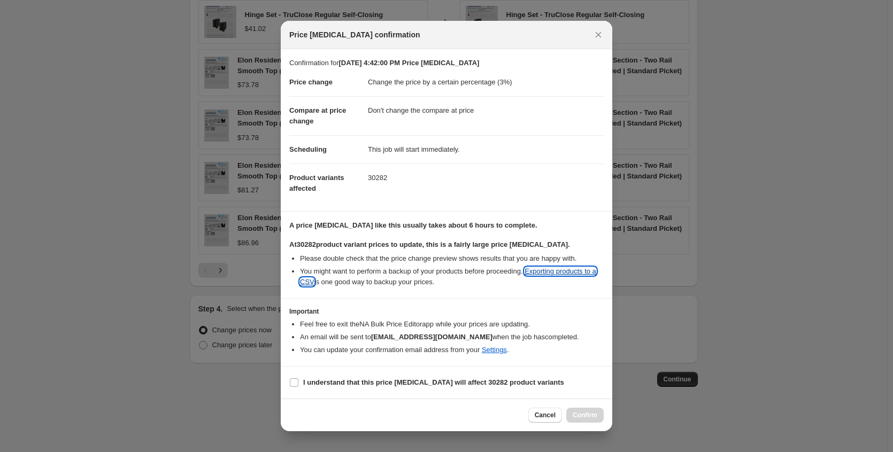
click at [567, 270] on link "Exporting products to a CSV" at bounding box center [448, 276] width 296 height 19
click at [603, 33] on icon "Close" at bounding box center [598, 34] width 11 height 11
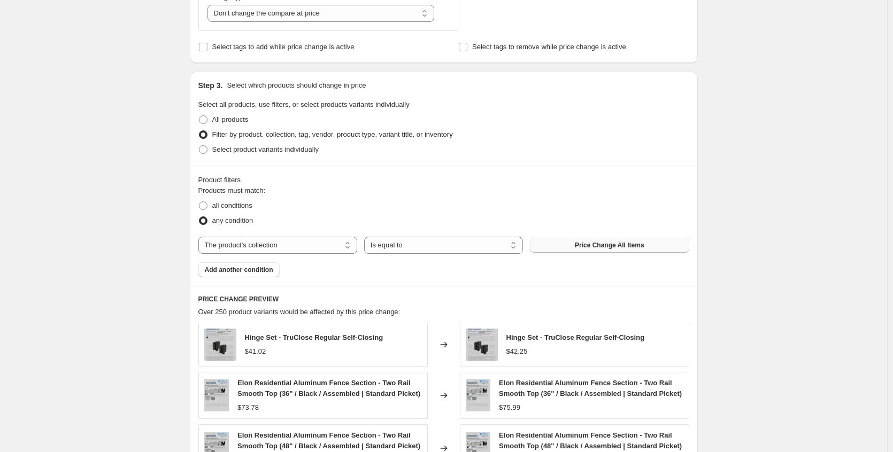
scroll to position [535, 0]
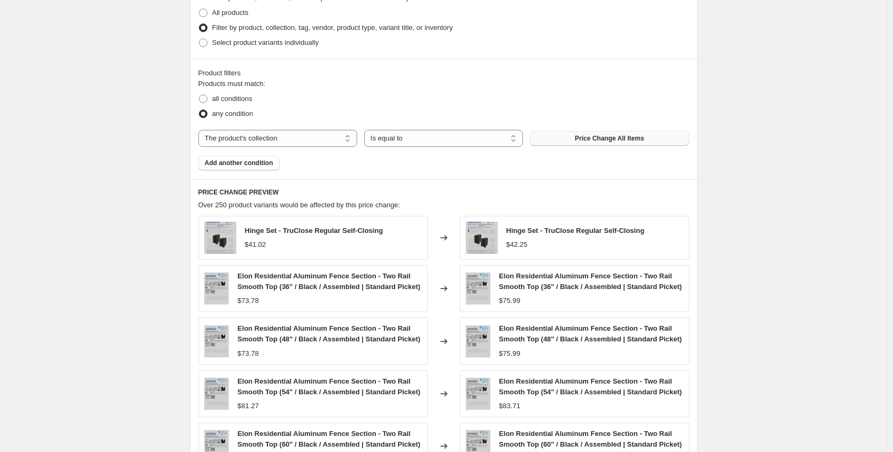
click at [602, 132] on button "Price Change All Items" at bounding box center [609, 138] width 159 height 15
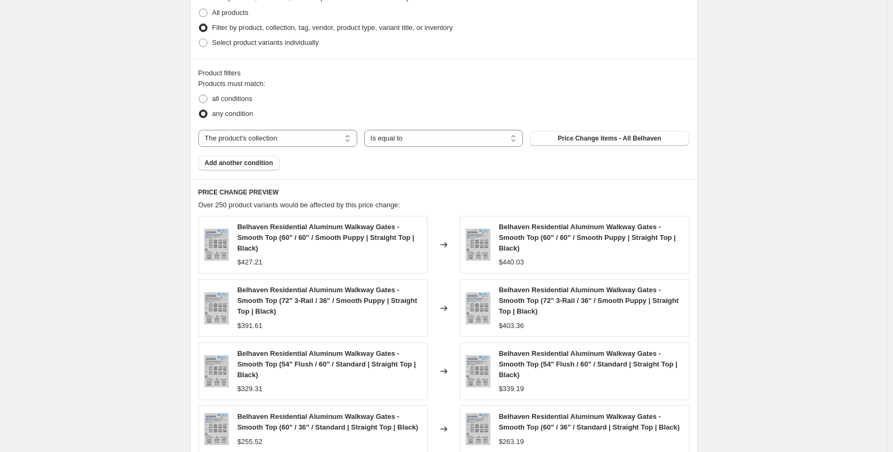
scroll to position [428, 0]
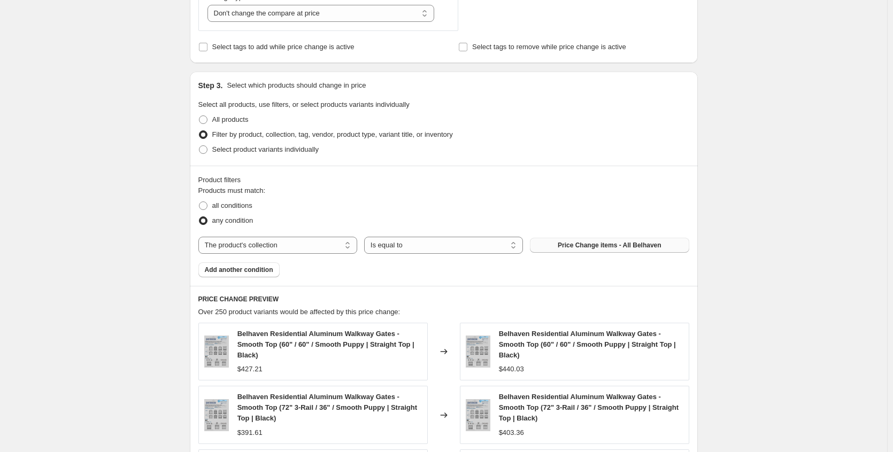
click at [624, 245] on span "Price Change items - All Belhaven" at bounding box center [610, 245] width 104 height 9
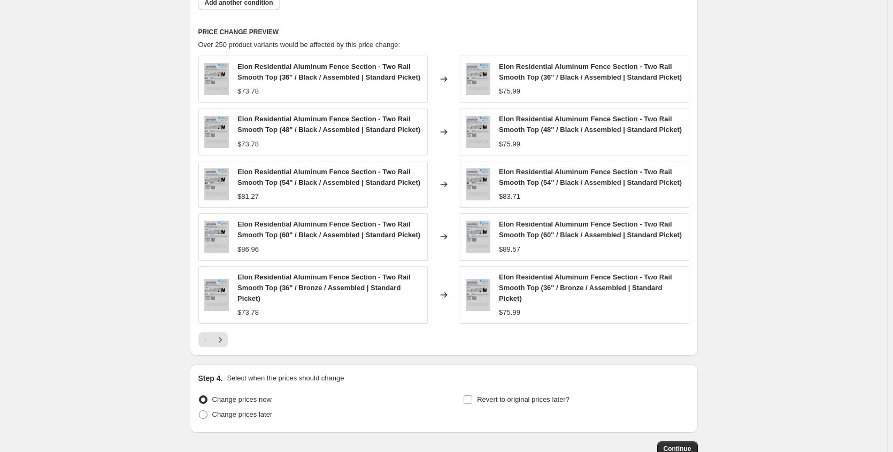
scroll to position [749, 0]
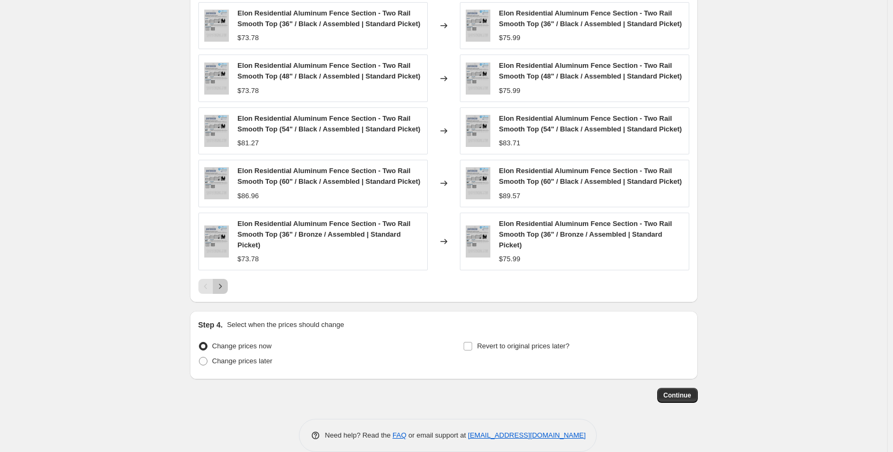
click at [226, 286] on icon "Next" at bounding box center [220, 286] width 11 height 11
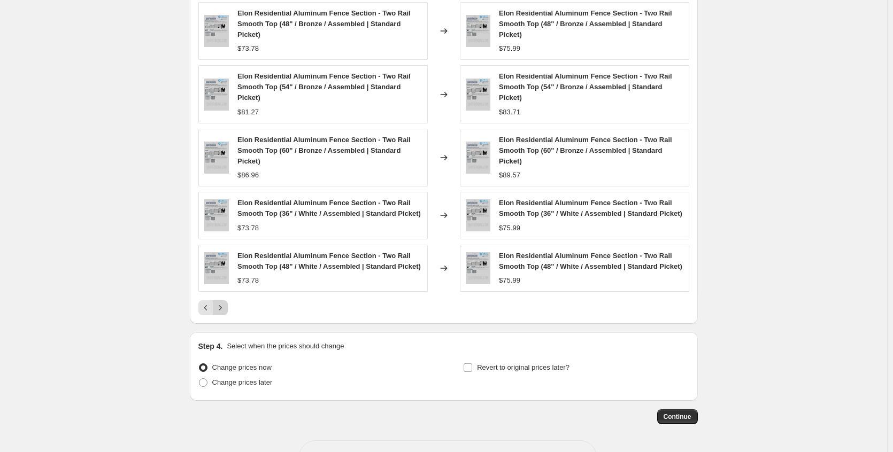
click at [224, 313] on icon "Next" at bounding box center [220, 308] width 11 height 11
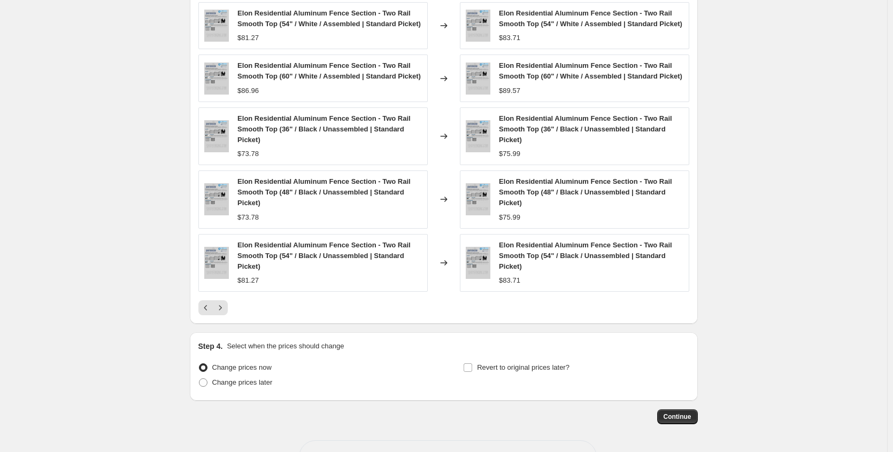
scroll to position [0, 0]
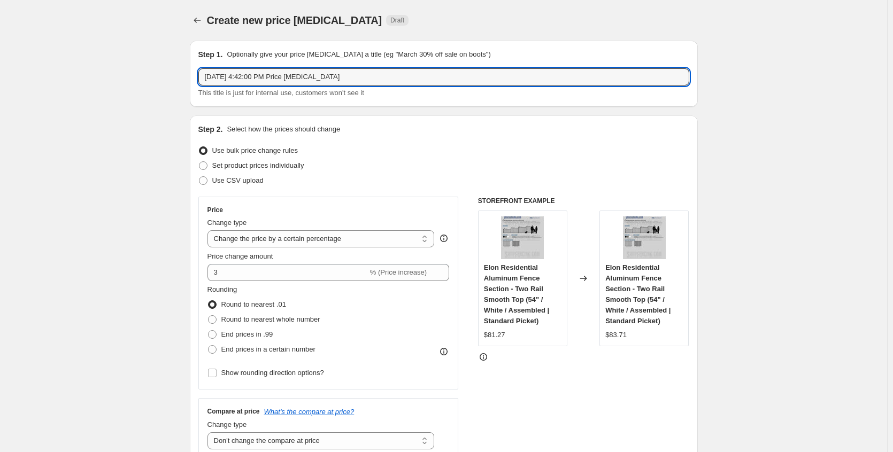
drag, startPoint x: 362, startPoint y: 79, endPoint x: 182, endPoint y: 70, distance: 179.9
drag, startPoint x: 260, startPoint y: 74, endPoint x: 247, endPoint y: 75, distance: 12.9
click at [250, 75] on input "Oct15/25" at bounding box center [443, 76] width 491 height 17
click at [228, 76] on input "Oct15/25" at bounding box center [443, 76] width 491 height 17
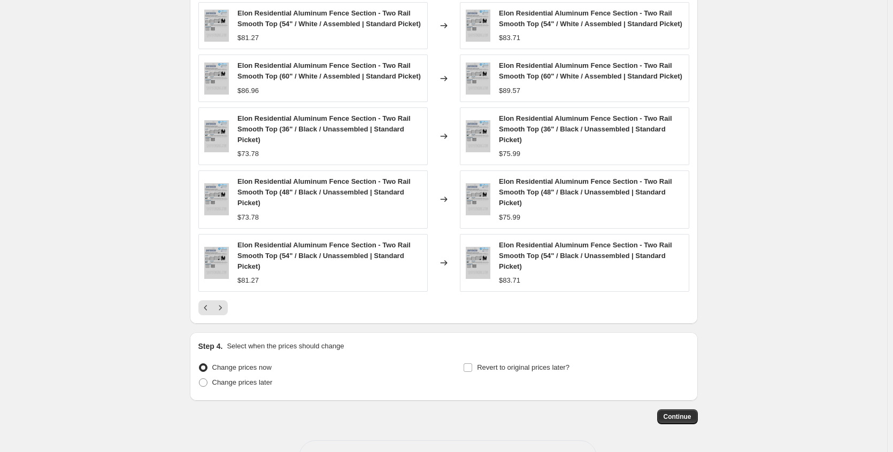
scroll to position [802, 0]
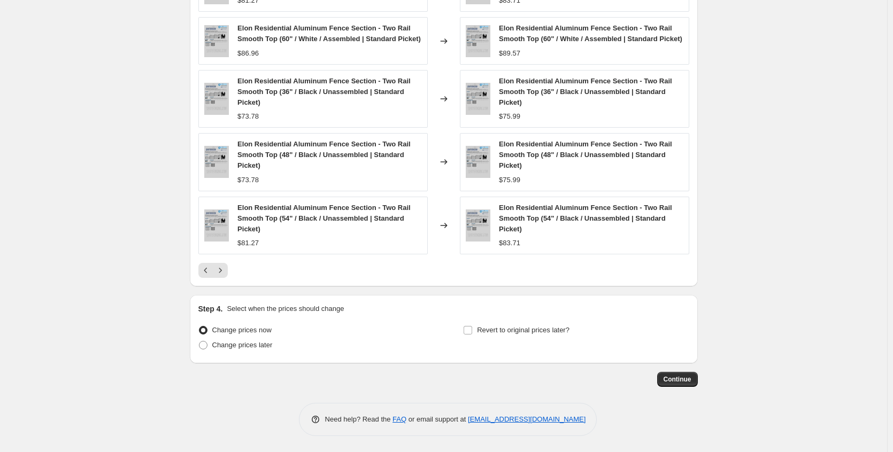
type input "Oct15 - All Elon Products"
click at [674, 375] on button "Continue" at bounding box center [677, 379] width 41 height 15
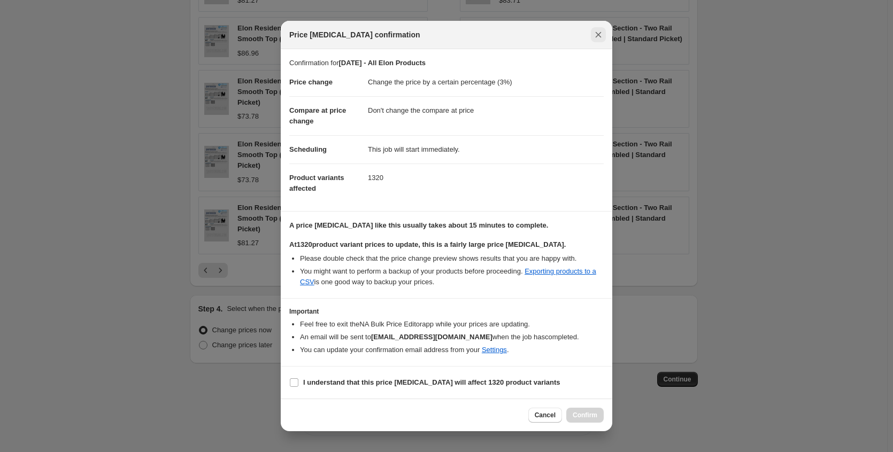
click at [604, 37] on button "Close" at bounding box center [598, 34] width 15 height 15
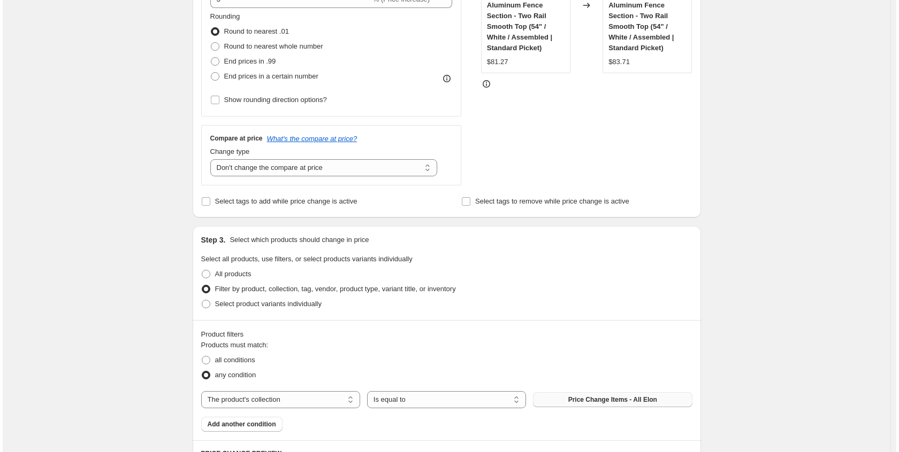
scroll to position [0, 0]
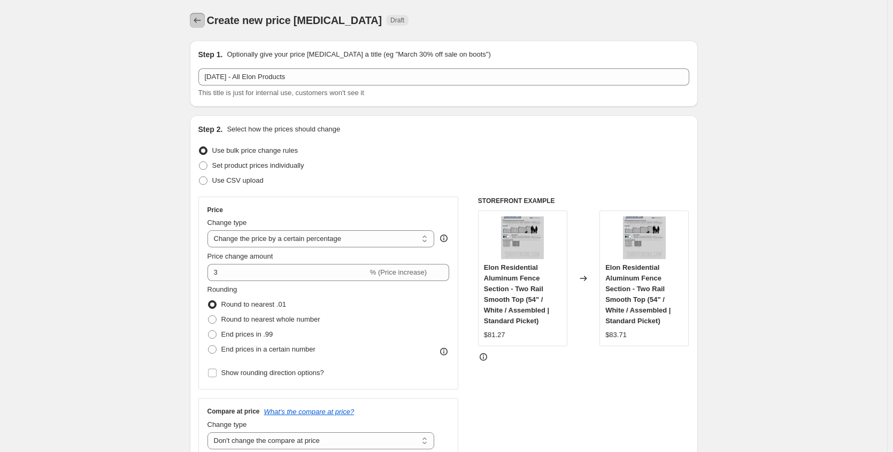
click at [205, 18] on button "Price change jobs" at bounding box center [197, 20] width 15 height 15
